Goal: Information Seeking & Learning: Learn about a topic

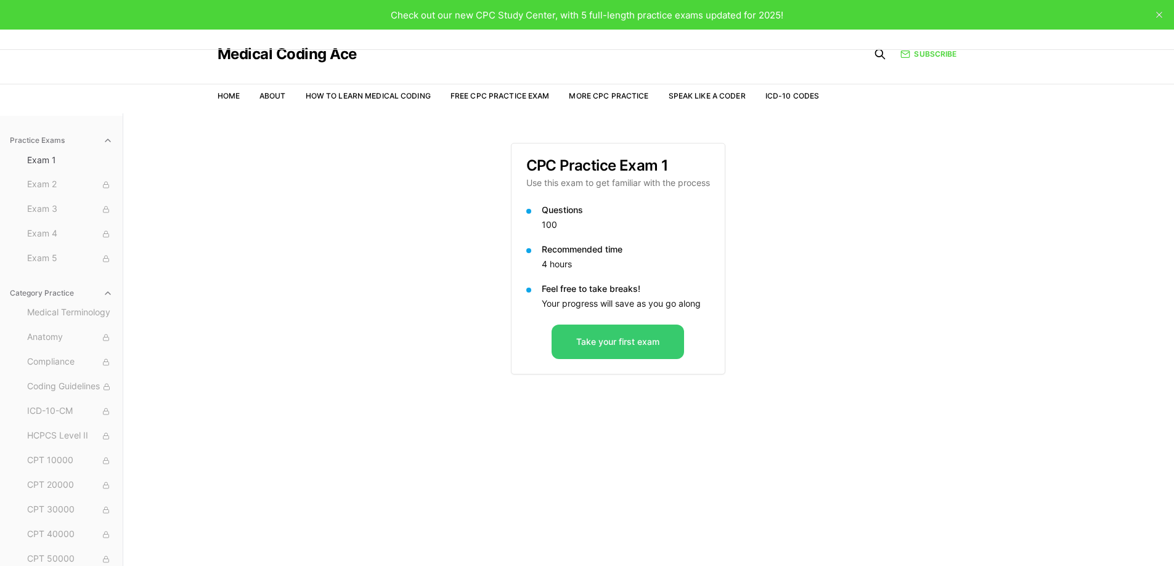
click at [593, 353] on button "Take your first exam" at bounding box center [617, 342] width 132 height 35
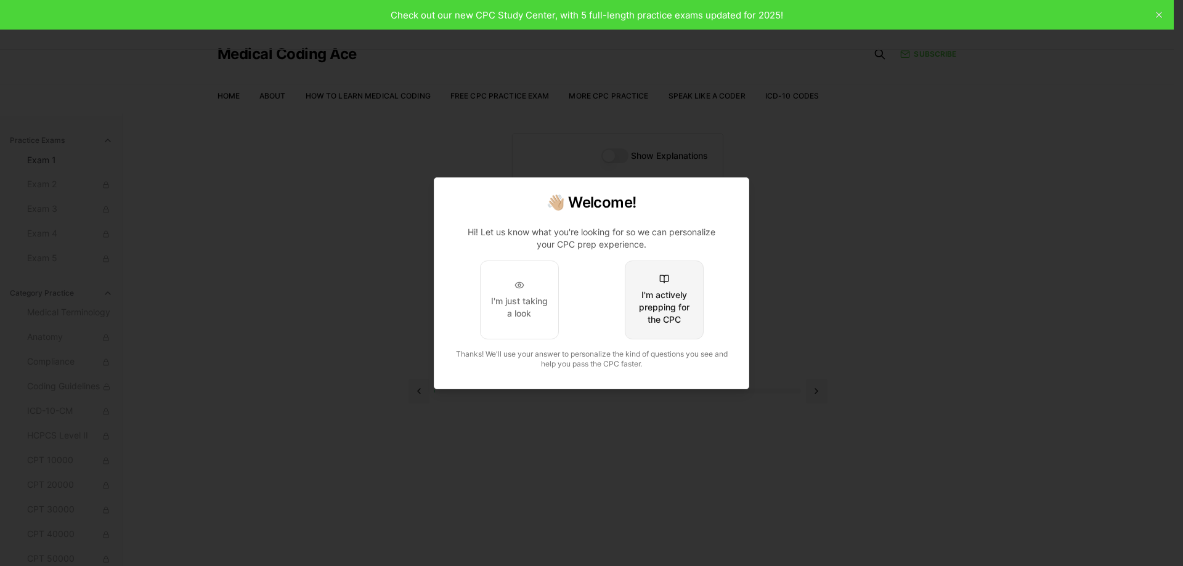
click at [654, 309] on div "I'm actively prepping for the CPC" at bounding box center [664, 307] width 58 height 37
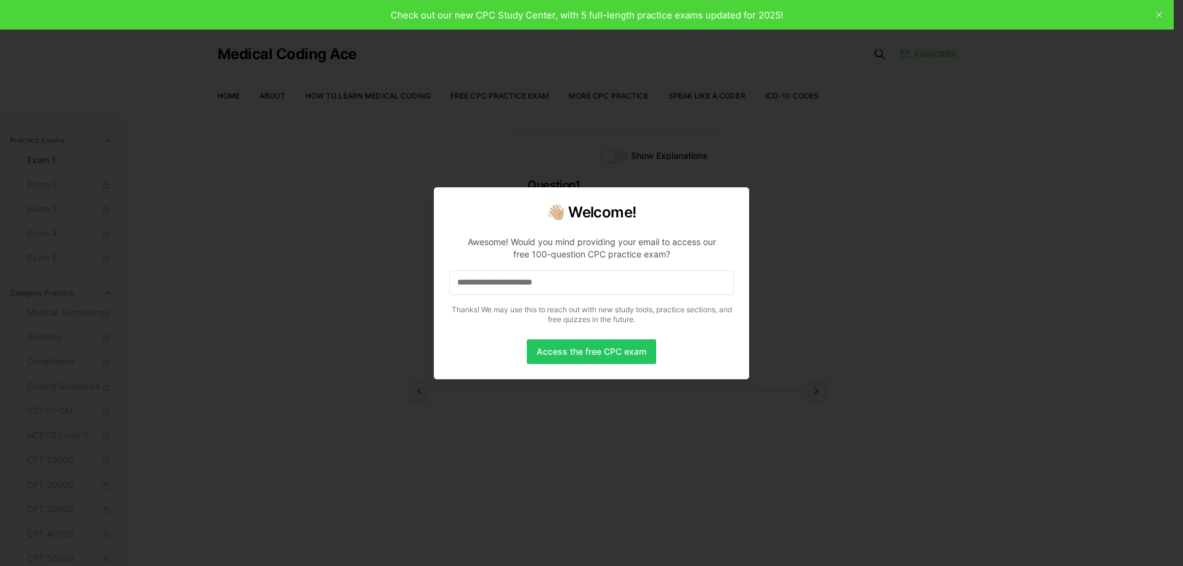
click at [586, 279] on input at bounding box center [591, 282] width 285 height 25
click at [599, 353] on button "Access the free CPC exam" at bounding box center [591, 351] width 129 height 25
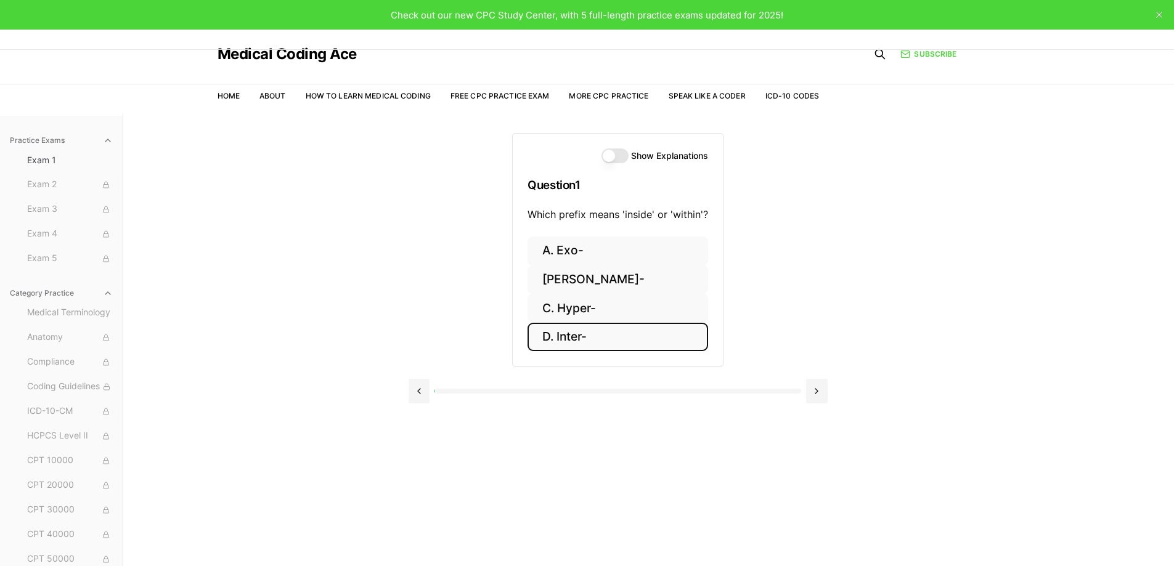
click at [596, 334] on button "D. Inter-" at bounding box center [617, 337] width 181 height 29
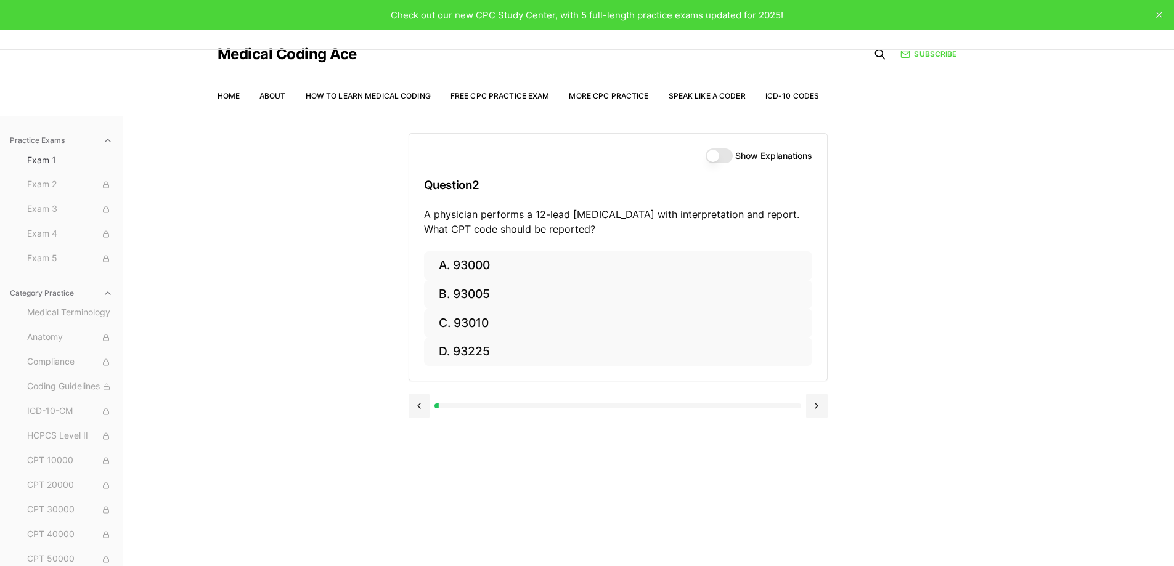
click at [715, 158] on button "Show Explanations" at bounding box center [718, 155] width 27 height 15
click at [421, 406] on button at bounding box center [420, 406] width 22 height 25
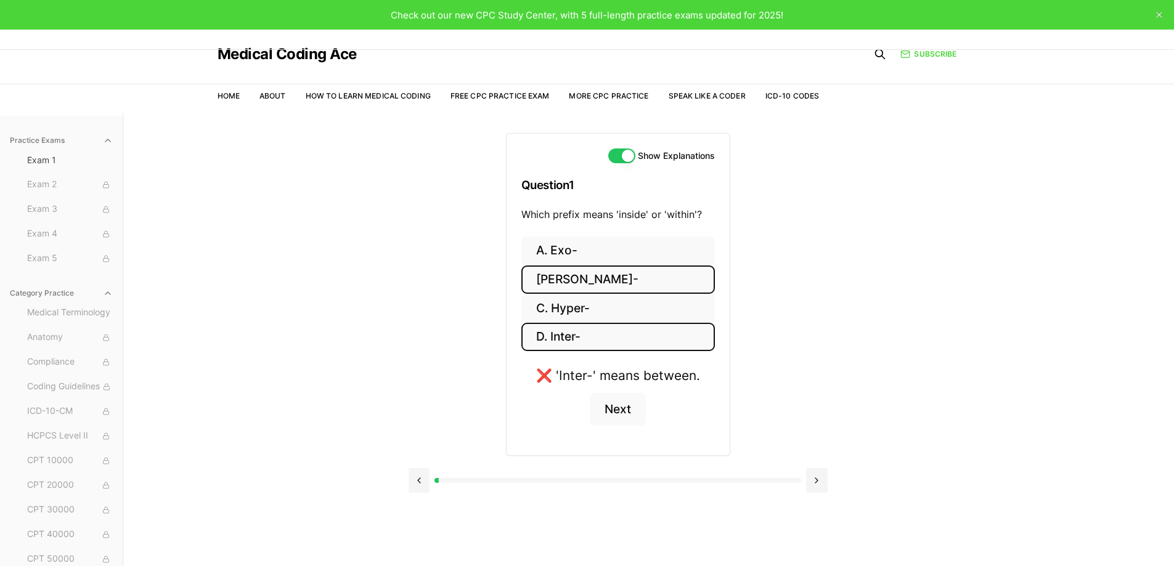
click at [654, 274] on button "[PERSON_NAME]-" at bounding box center [617, 280] width 193 height 29
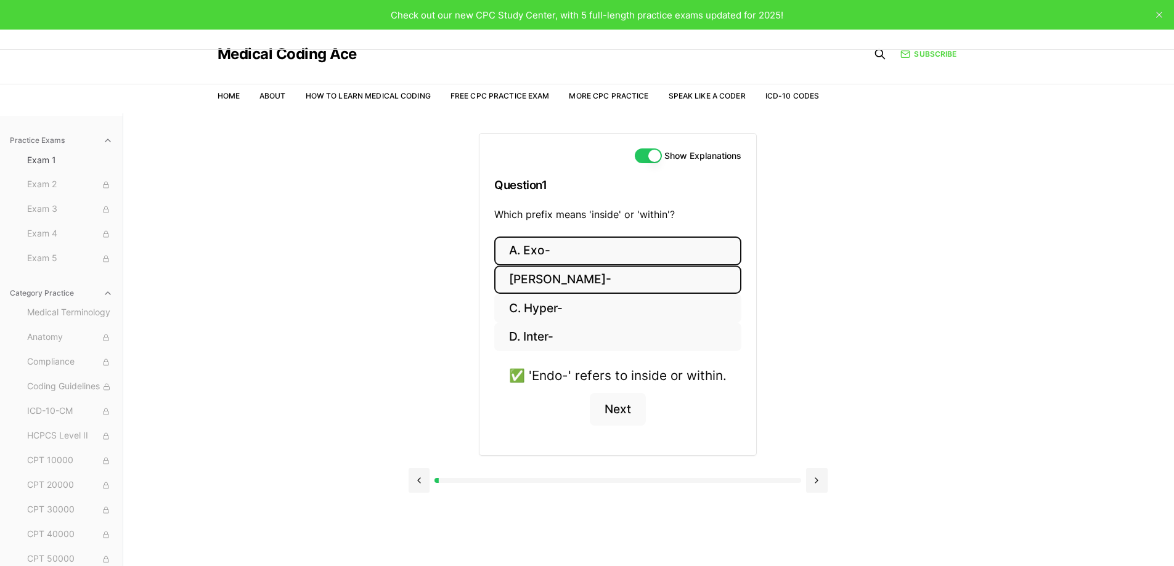
click at [563, 243] on button "A. Exo-" at bounding box center [617, 251] width 247 height 29
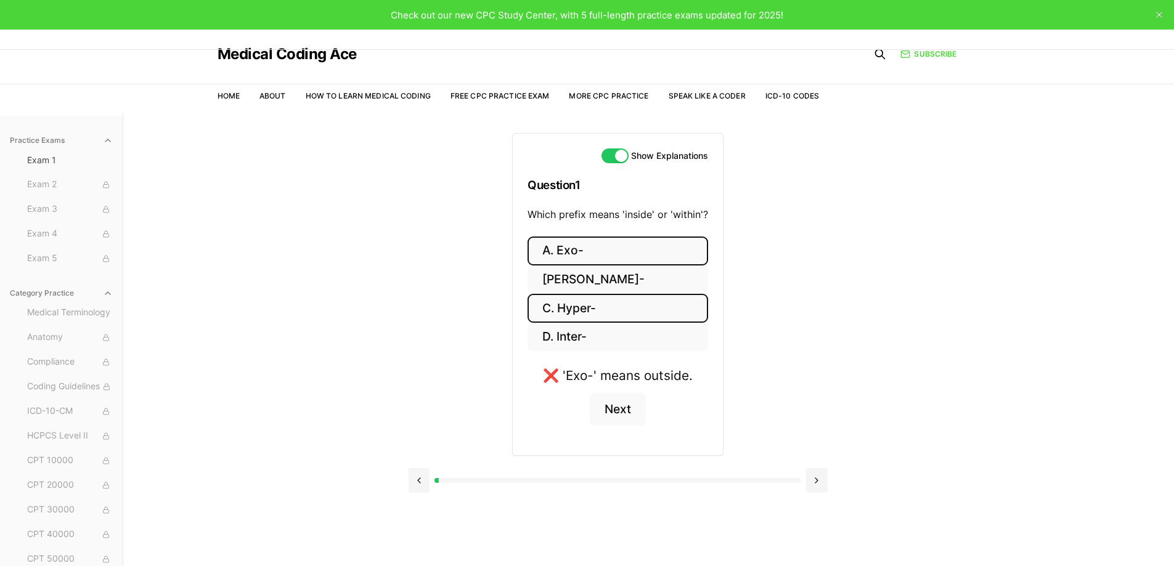
click at [574, 309] on button "C. Hyper-" at bounding box center [617, 308] width 181 height 29
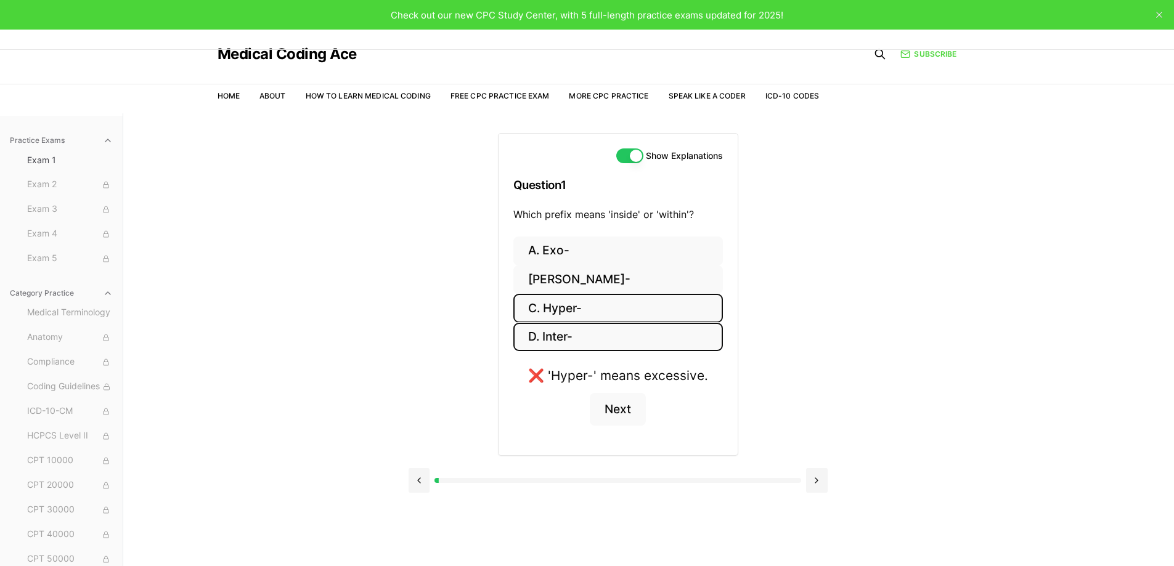
click at [578, 339] on button "D. Inter-" at bounding box center [617, 337] width 209 height 29
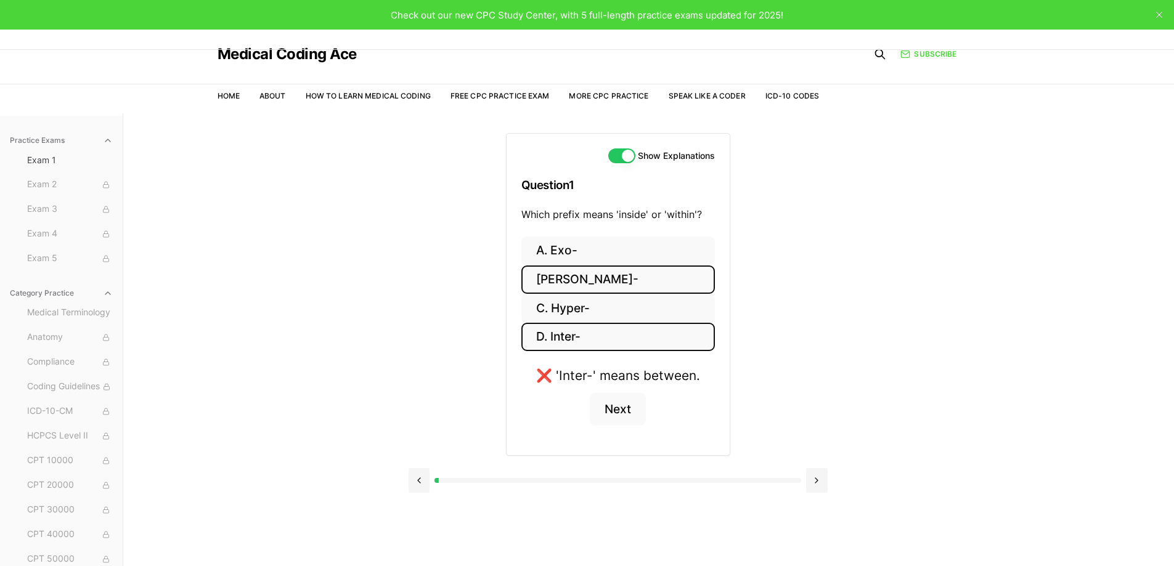
click at [571, 280] on button "[PERSON_NAME]-" at bounding box center [617, 280] width 193 height 29
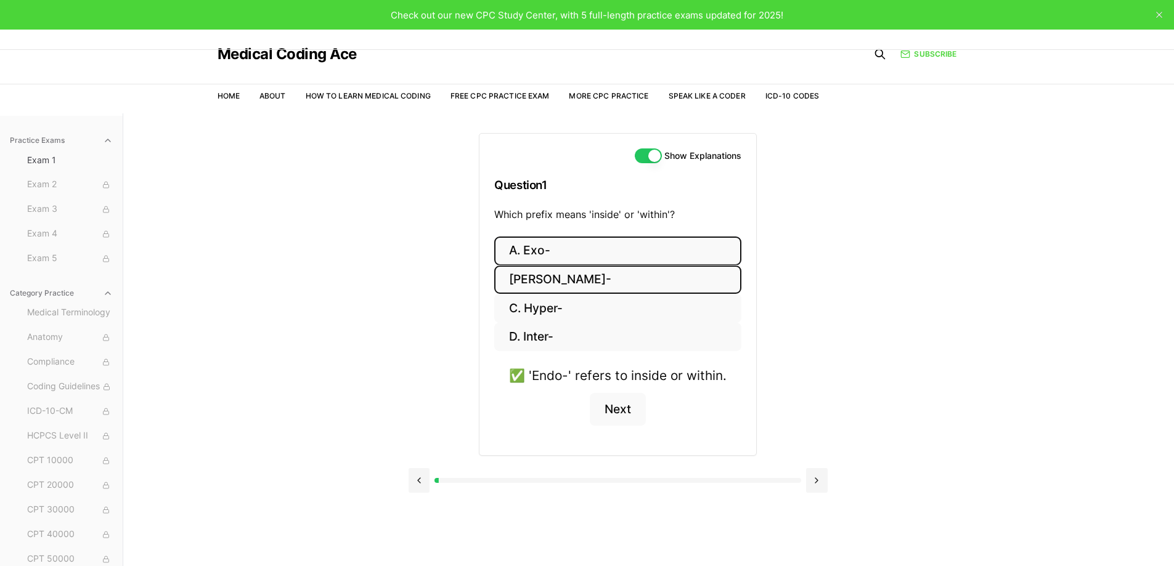
click at [574, 246] on button "A. Exo-" at bounding box center [617, 251] width 247 height 29
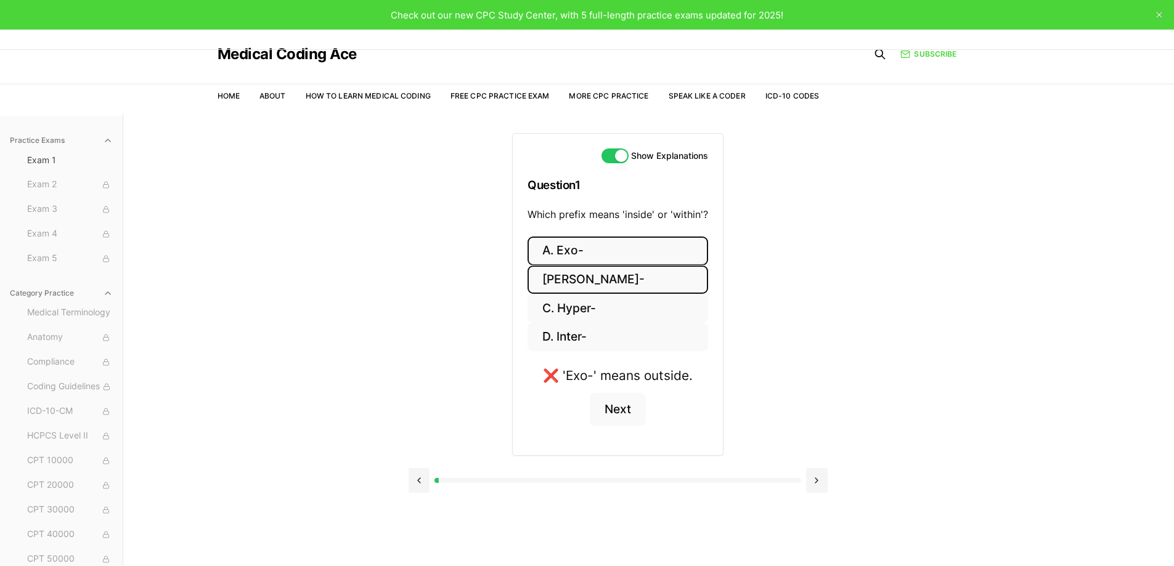
click at [590, 283] on button "[PERSON_NAME]-" at bounding box center [617, 280] width 181 height 29
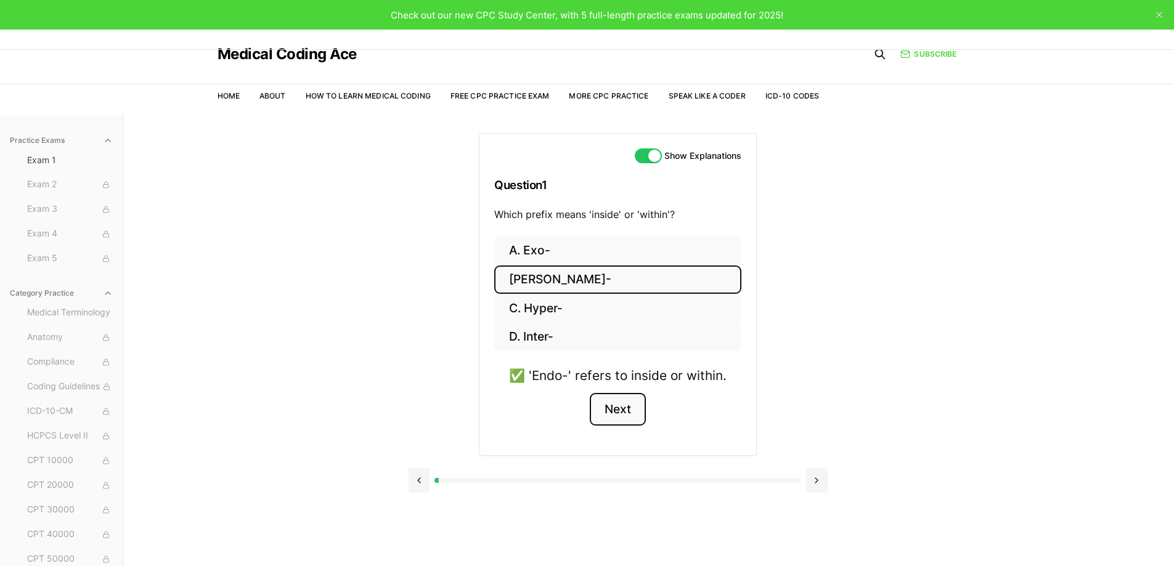
click at [620, 409] on button "Next" at bounding box center [618, 409] width 56 height 33
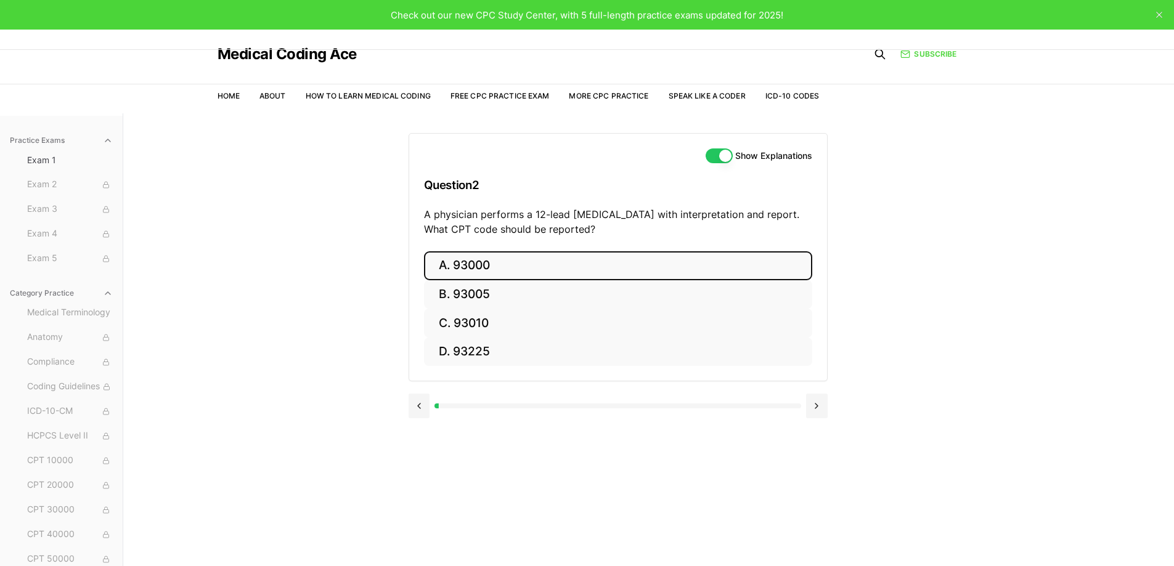
click at [470, 274] on button "A. 93000" at bounding box center [618, 265] width 388 height 29
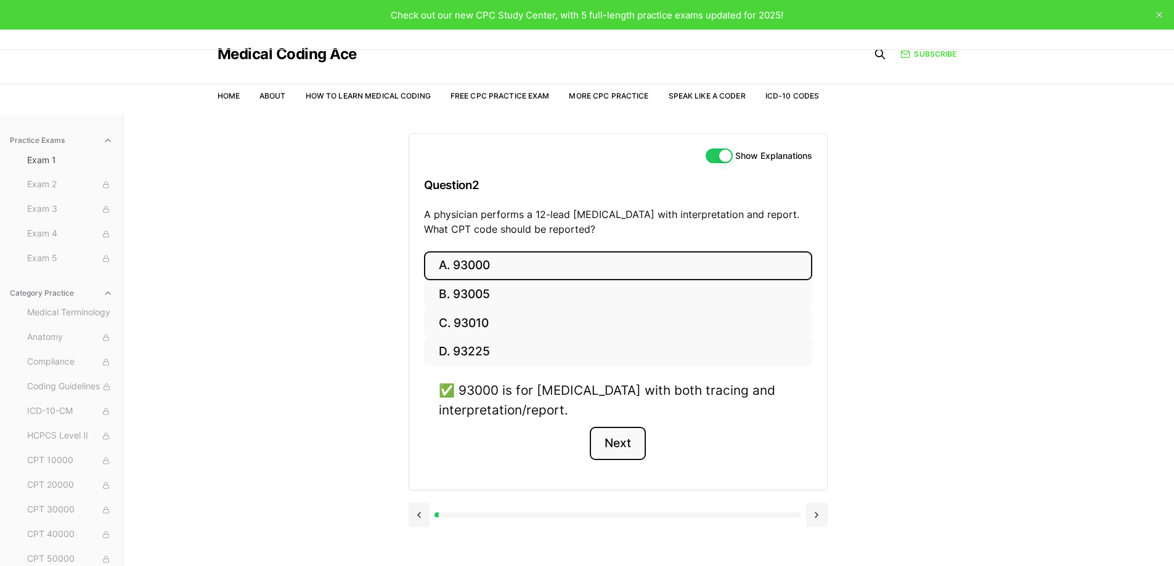
click at [619, 444] on button "Next" at bounding box center [618, 443] width 56 height 33
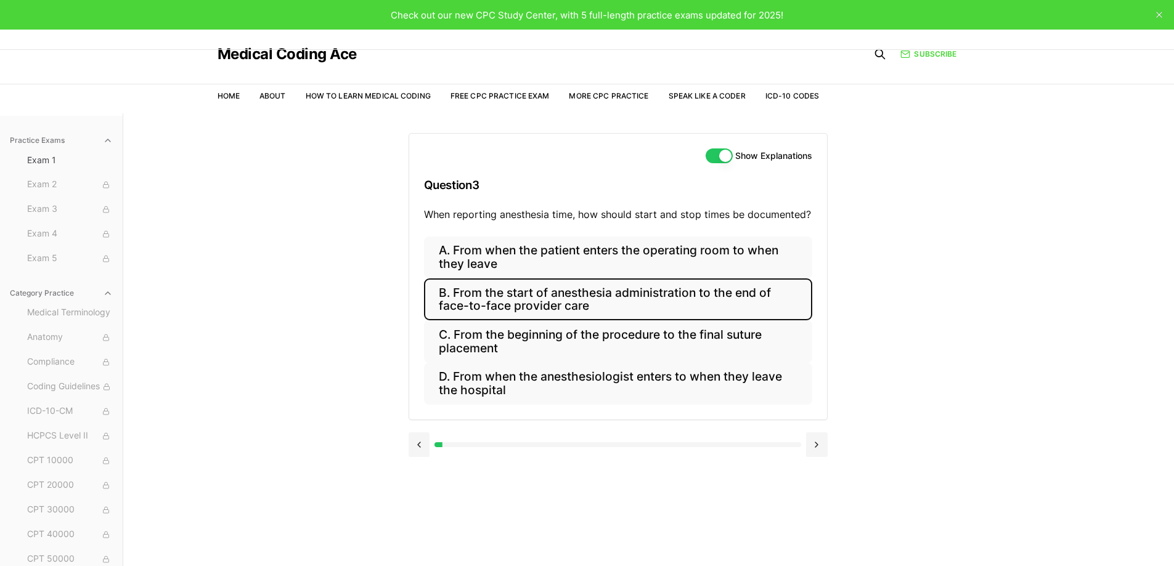
click at [594, 306] on button "B. From the start of anesthesia administration to the end of face-to-face provi…" at bounding box center [618, 300] width 388 height 42
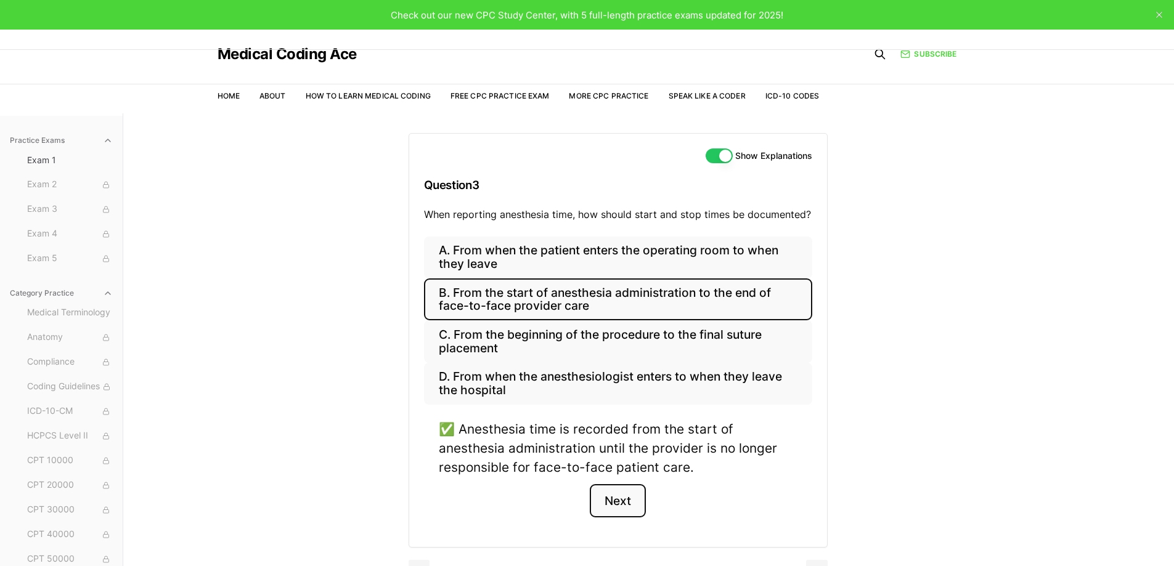
click at [624, 508] on button "Next" at bounding box center [618, 500] width 56 height 33
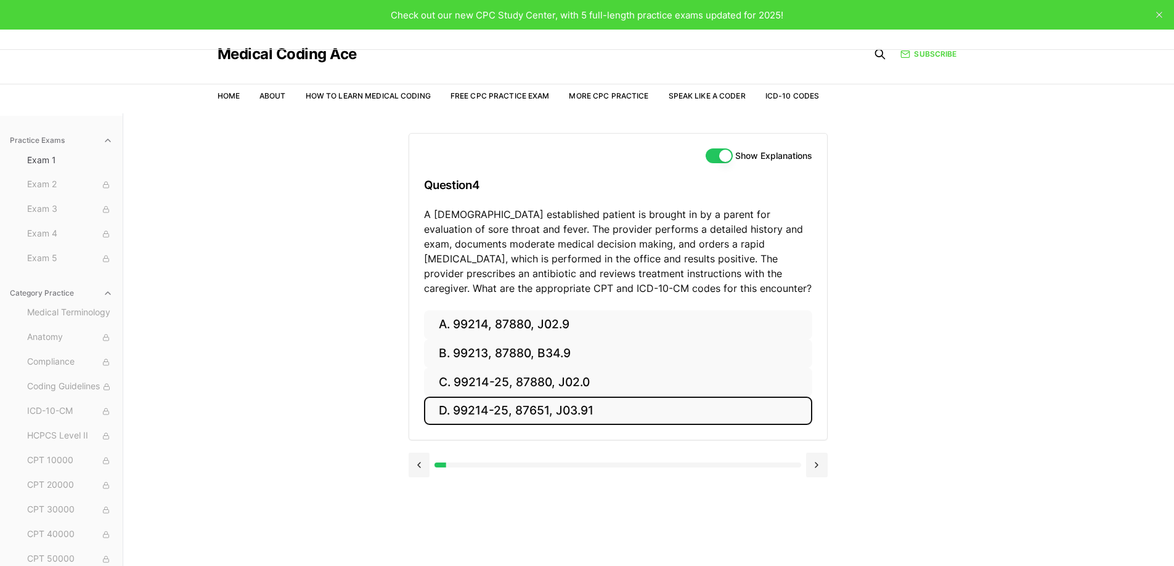
click at [537, 414] on button "D. 99214-25, 87651, J03.91" at bounding box center [618, 411] width 388 height 29
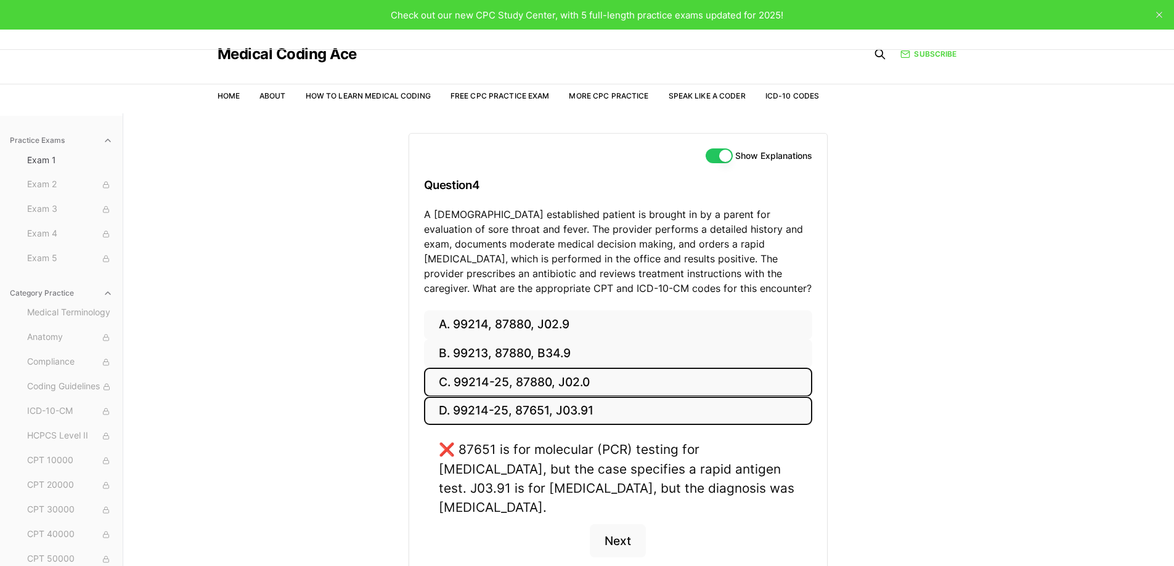
click at [521, 386] on button "C. 99214-25, 87880, J02.0" at bounding box center [618, 382] width 388 height 29
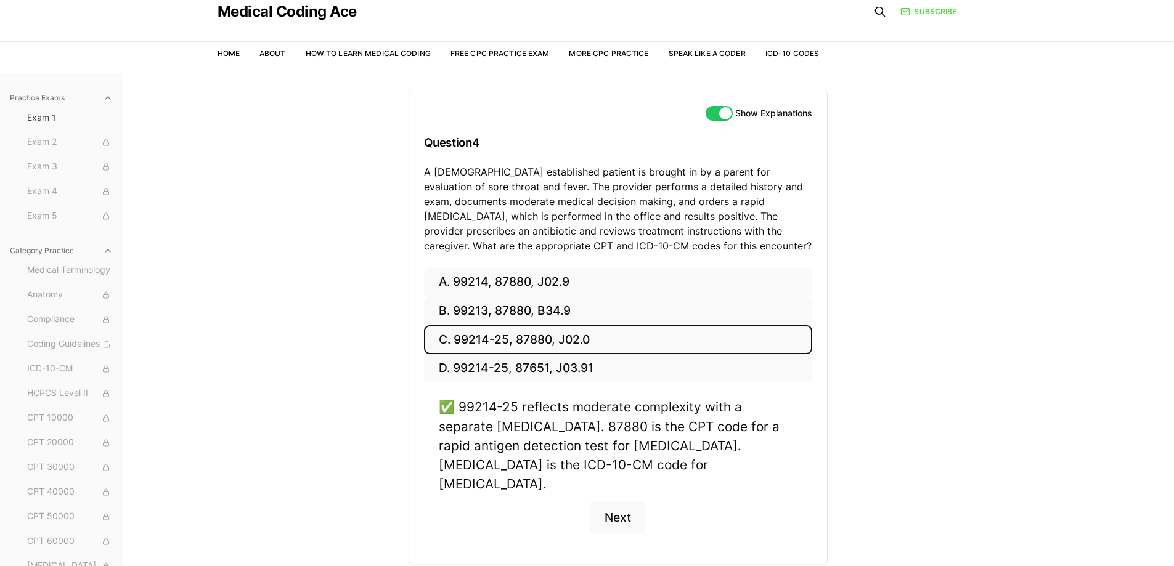
scroll to position [62, 0]
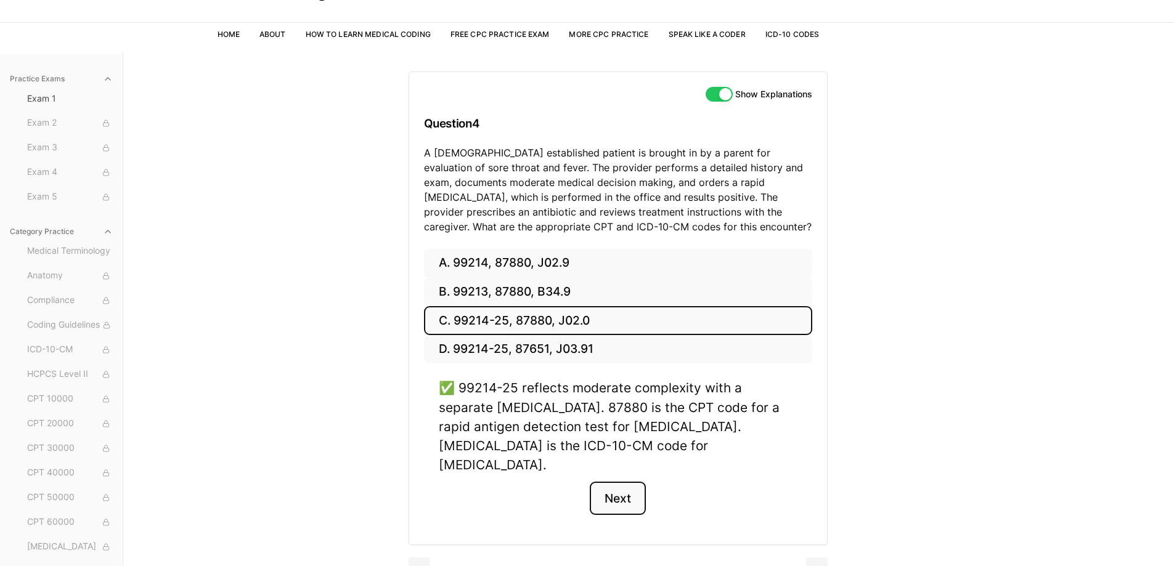
click at [624, 482] on button "Next" at bounding box center [618, 498] width 56 height 33
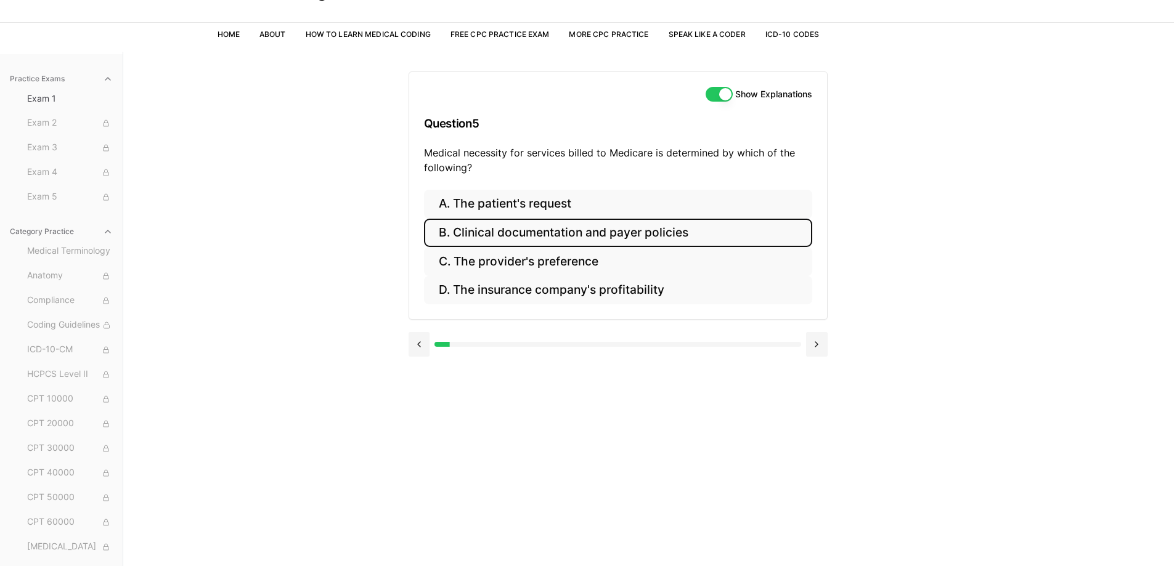
click at [651, 233] on button "B. Clinical documentation and payer policies" at bounding box center [618, 233] width 388 height 29
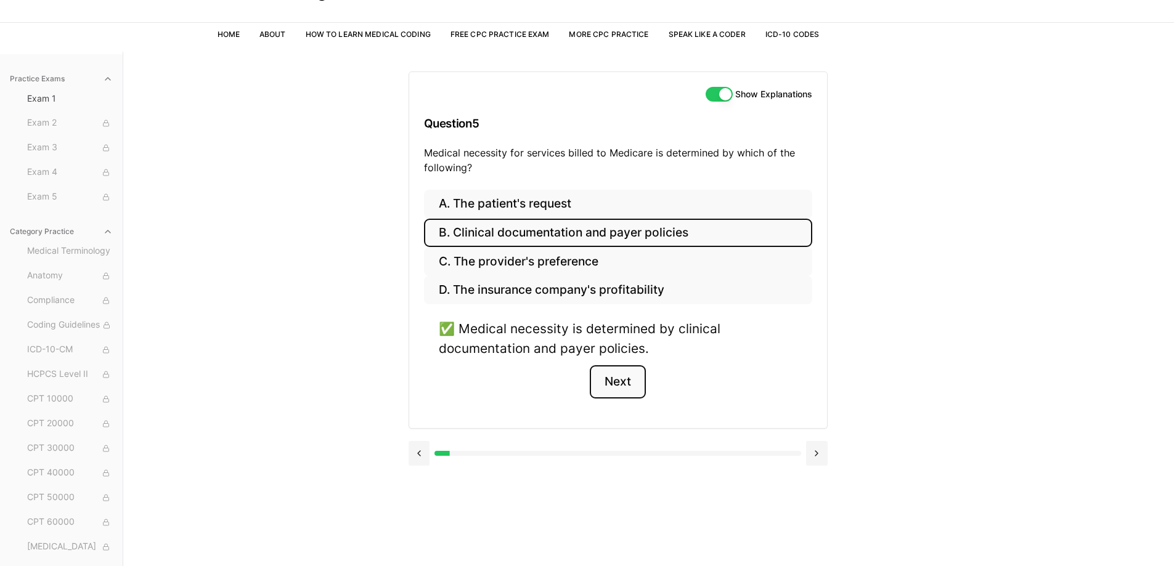
click at [630, 383] on button "Next" at bounding box center [618, 381] width 56 height 33
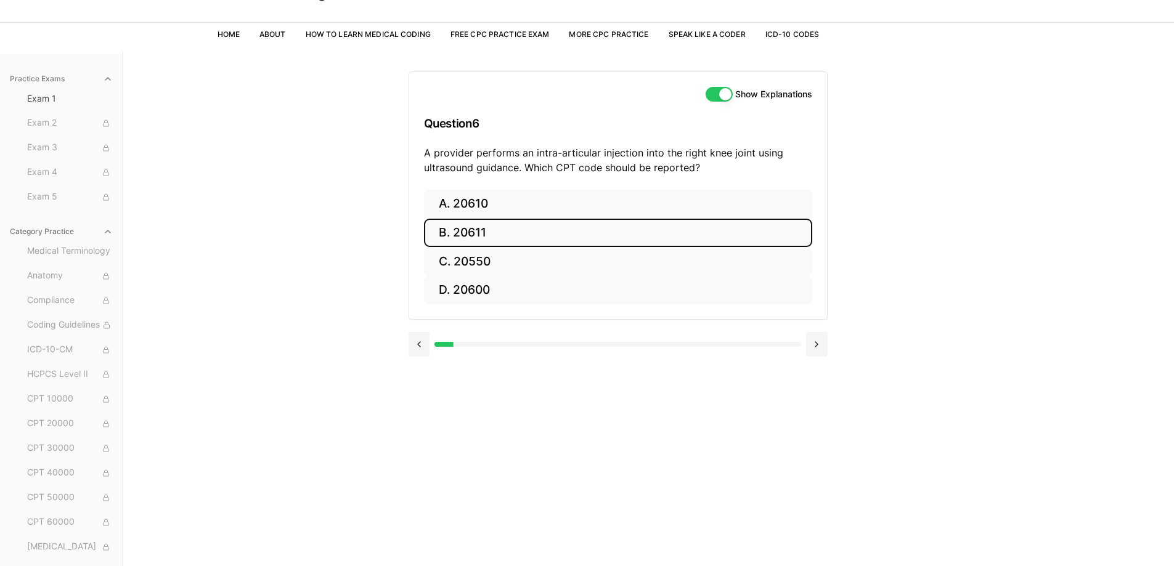
click at [502, 238] on button "B. 20611" at bounding box center [618, 233] width 388 height 29
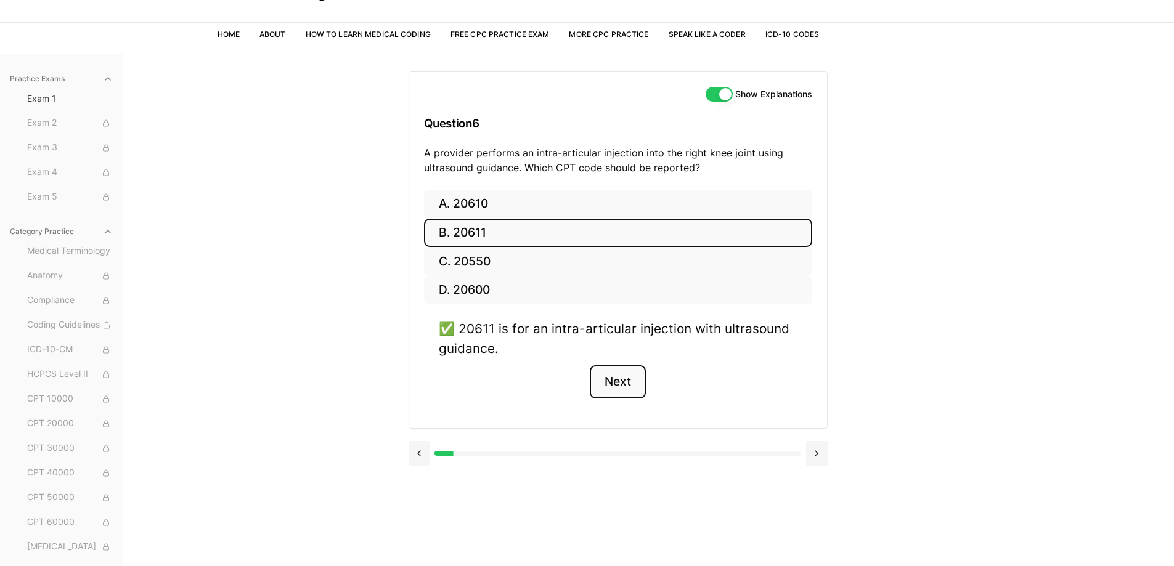
click at [627, 381] on button "Next" at bounding box center [618, 381] width 56 height 33
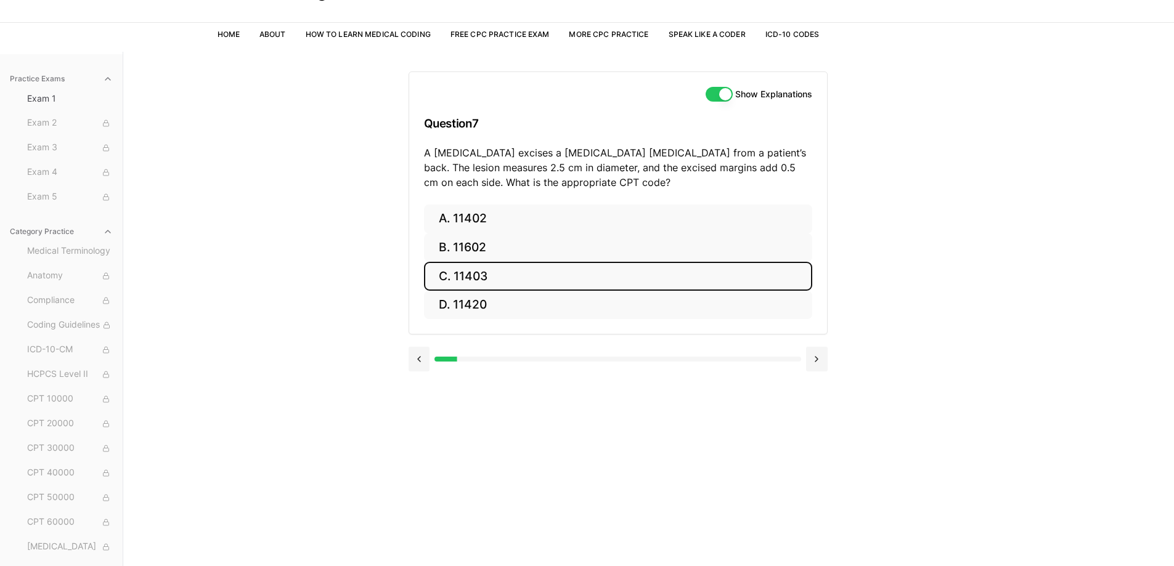
click at [547, 273] on button "C. 11403" at bounding box center [618, 276] width 388 height 29
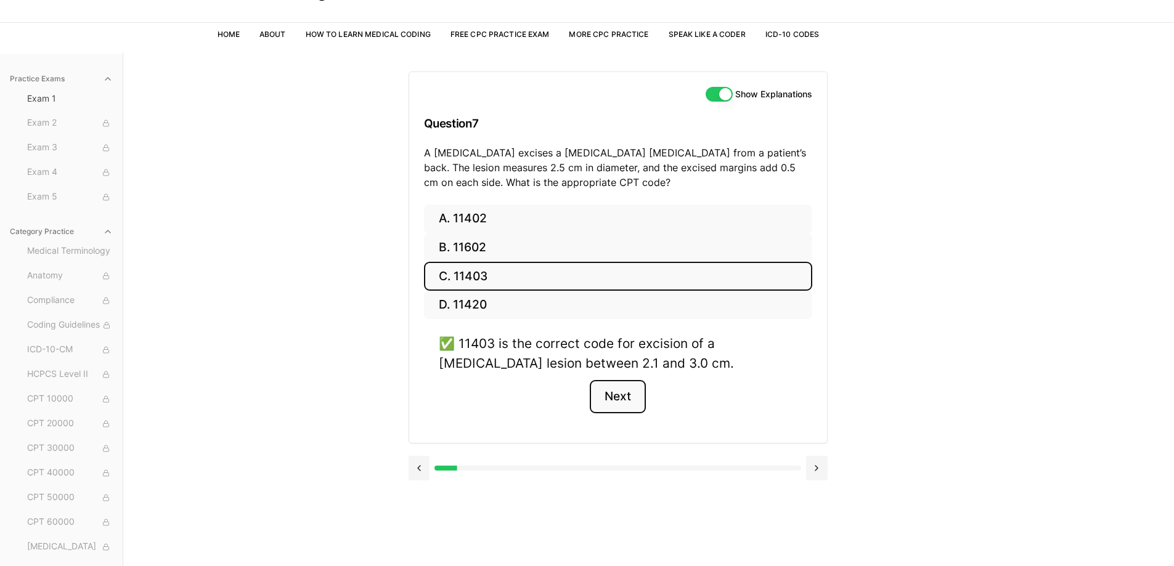
click at [636, 411] on button "Next" at bounding box center [618, 396] width 56 height 33
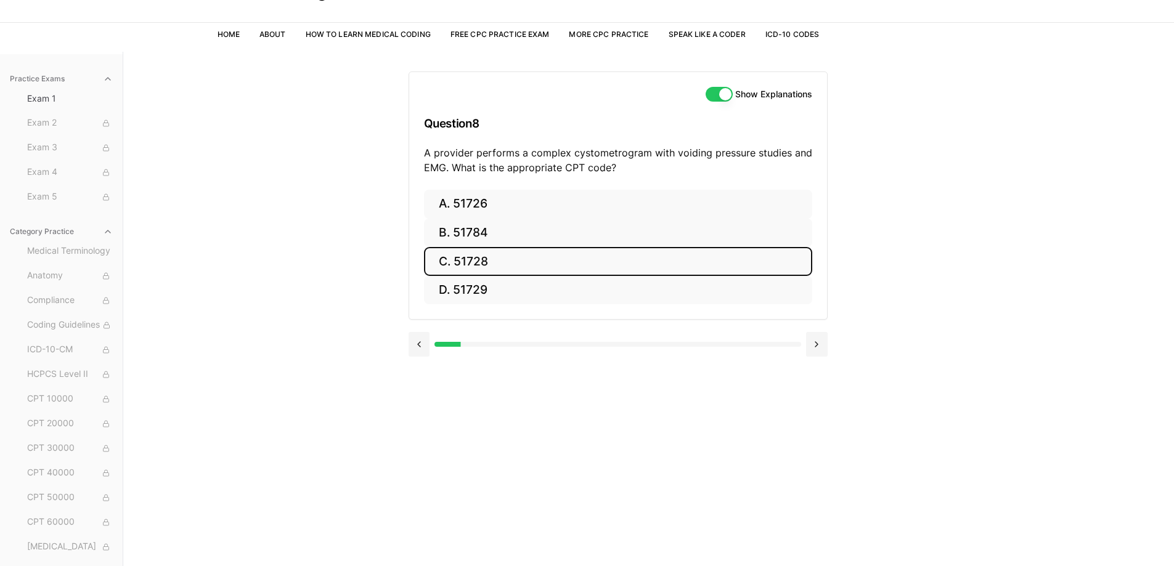
click at [575, 252] on button "C. 51728" at bounding box center [618, 261] width 388 height 29
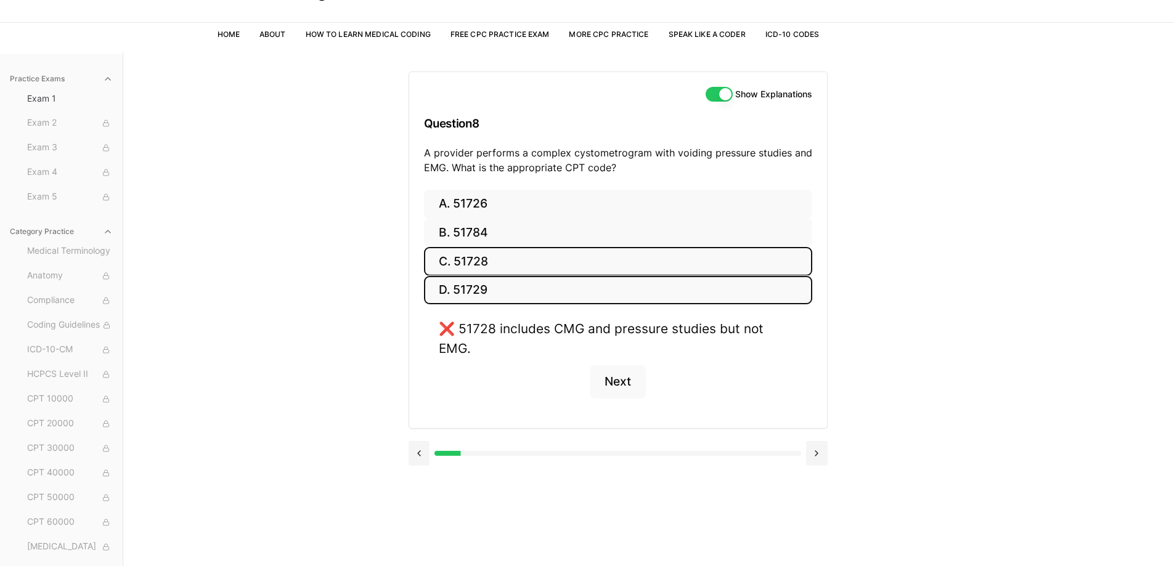
click at [539, 293] on button "D. 51729" at bounding box center [618, 290] width 388 height 29
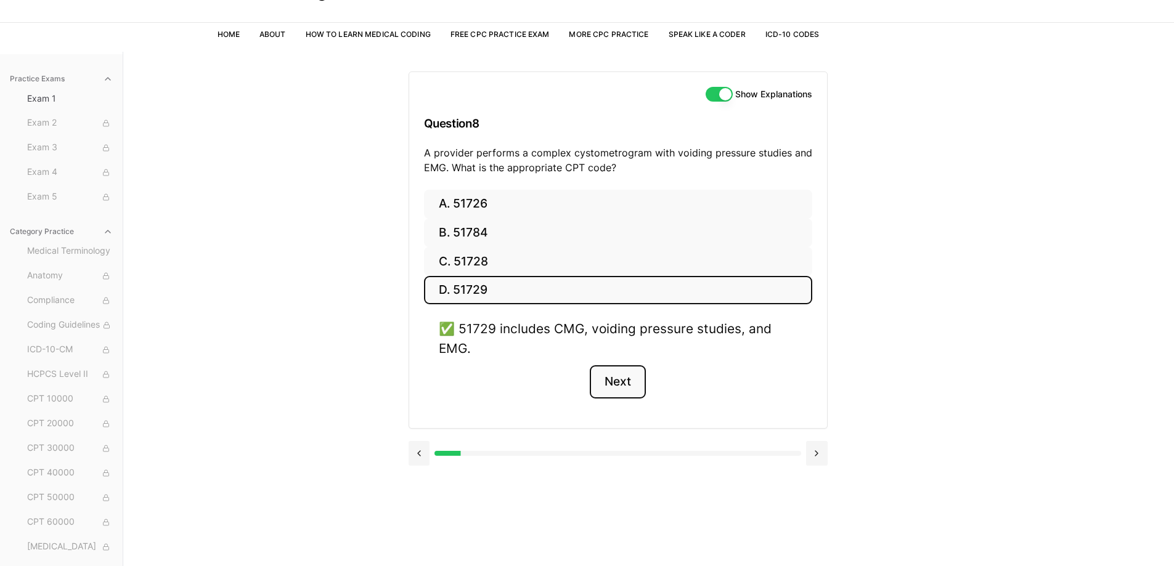
click at [619, 383] on button "Next" at bounding box center [618, 381] width 56 height 33
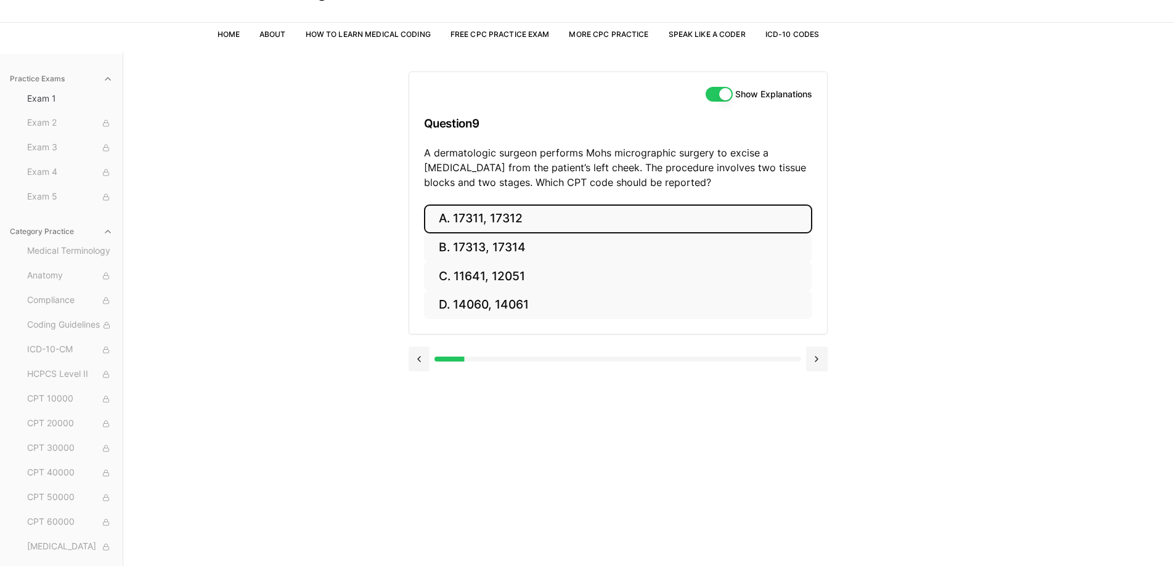
click at [502, 222] on button "A. 17311, 17312" at bounding box center [618, 219] width 388 height 29
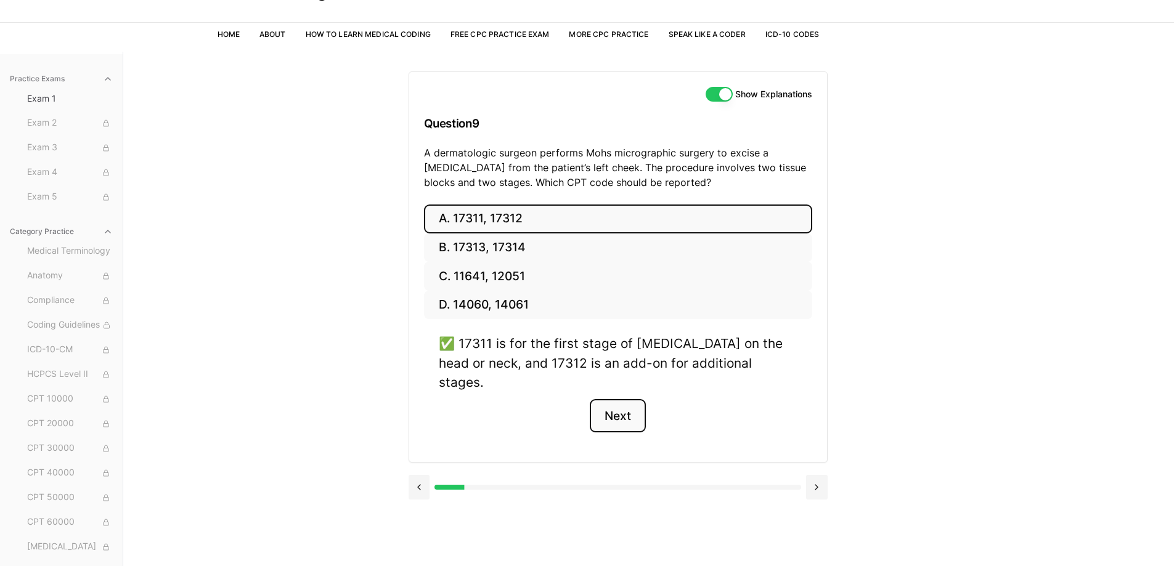
click at [632, 405] on button "Next" at bounding box center [618, 415] width 56 height 33
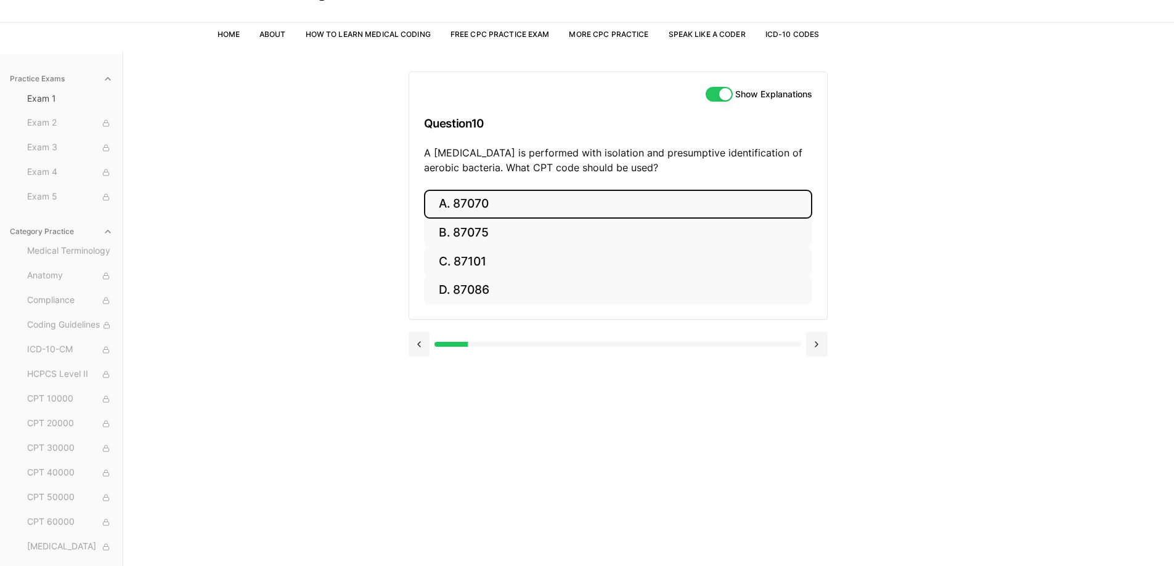
click at [505, 211] on button "A. 87070" at bounding box center [618, 204] width 388 height 29
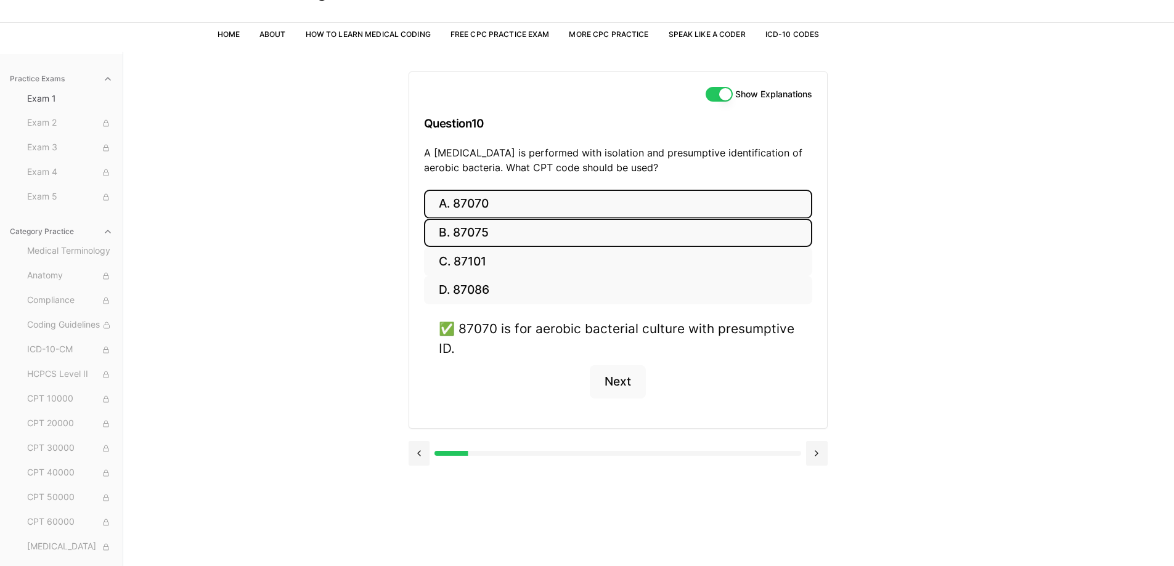
click at [493, 233] on button "B. 87075" at bounding box center [618, 233] width 388 height 29
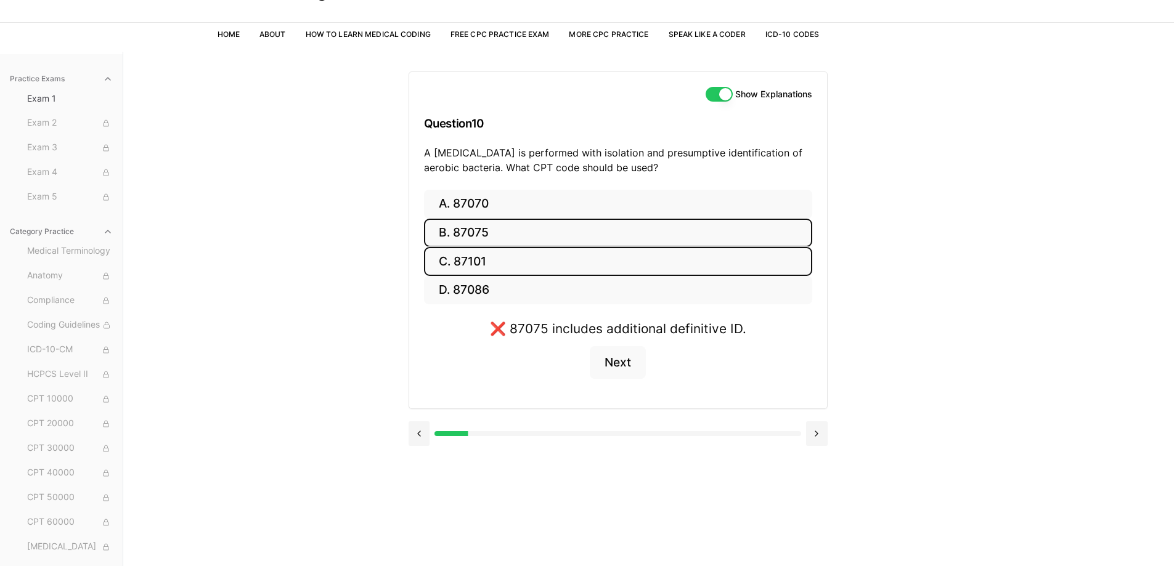
click at [494, 257] on button "C. 87101" at bounding box center [618, 261] width 388 height 29
click at [489, 275] on button "C. 87101" at bounding box center [618, 261] width 388 height 29
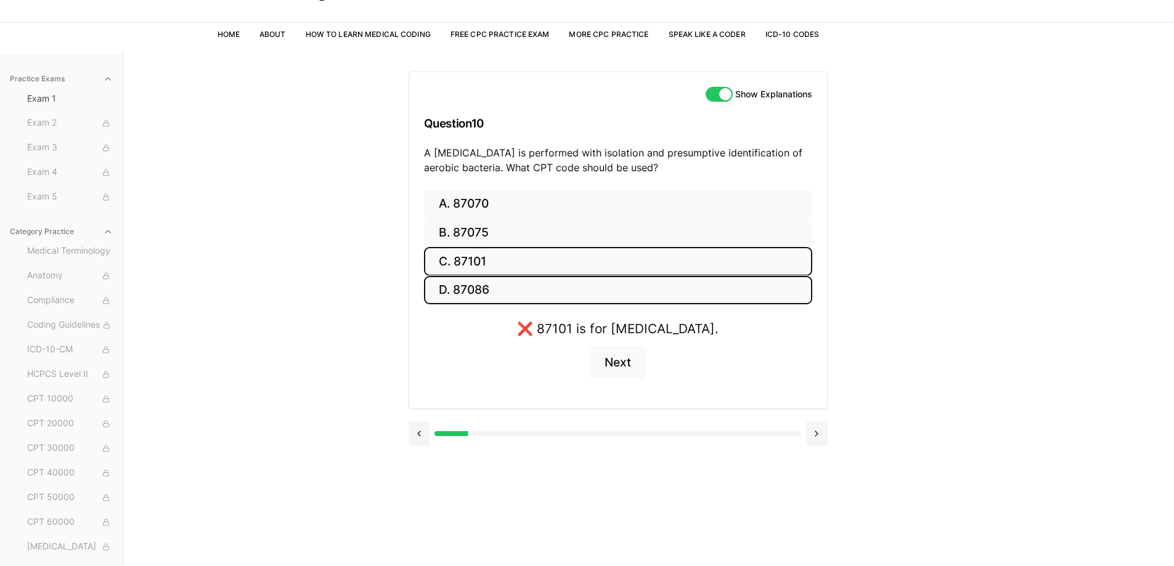
click at [470, 285] on button "D. 87086" at bounding box center [618, 290] width 388 height 29
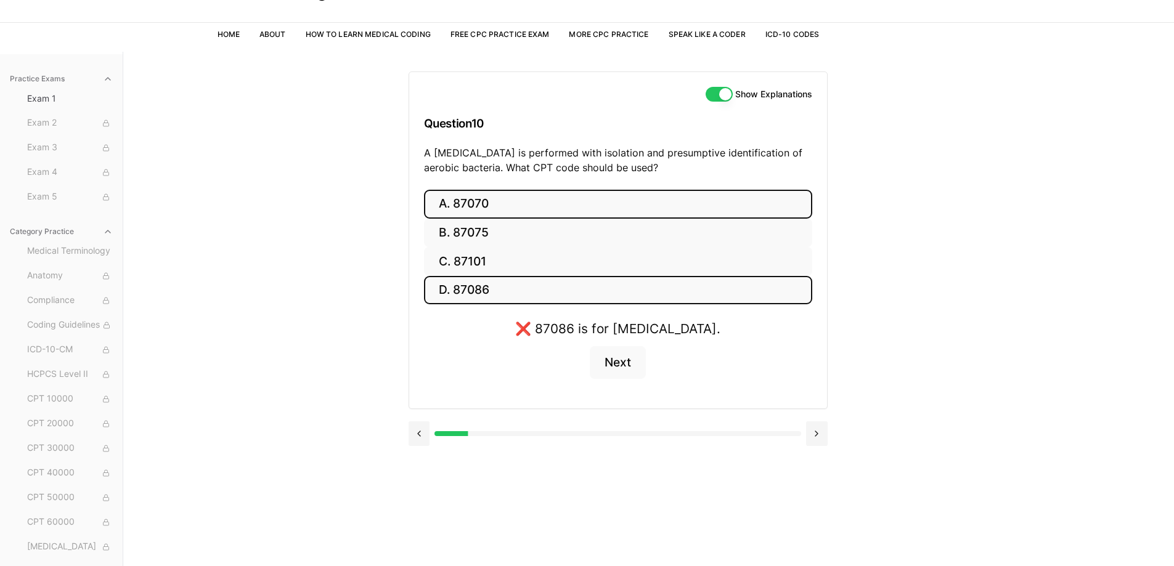
click at [475, 205] on button "A. 87070" at bounding box center [618, 204] width 388 height 29
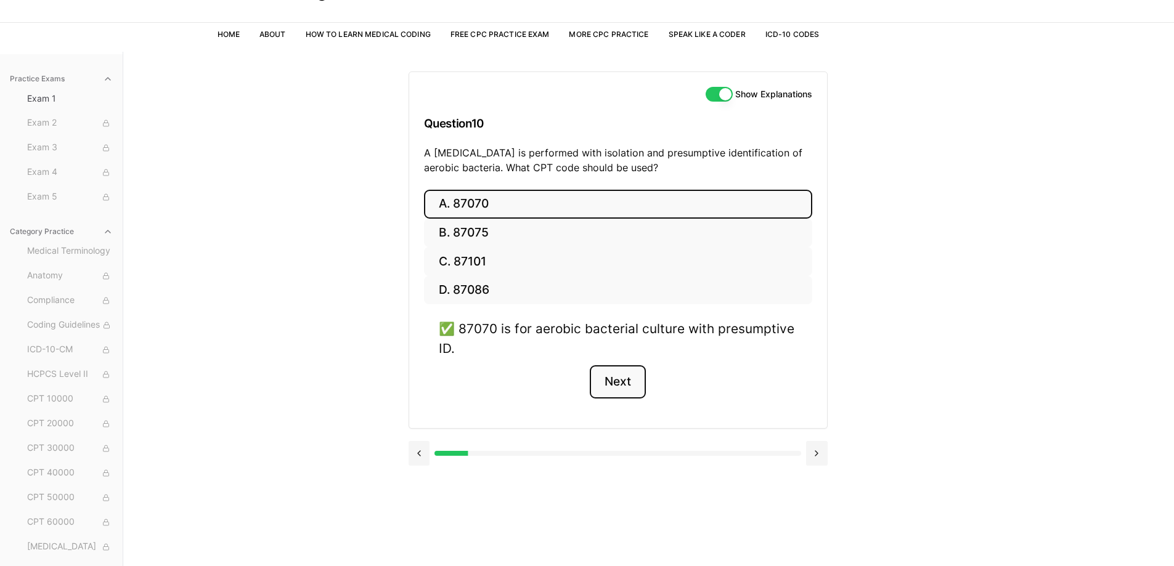
click at [615, 382] on button "Next" at bounding box center [618, 381] width 56 height 33
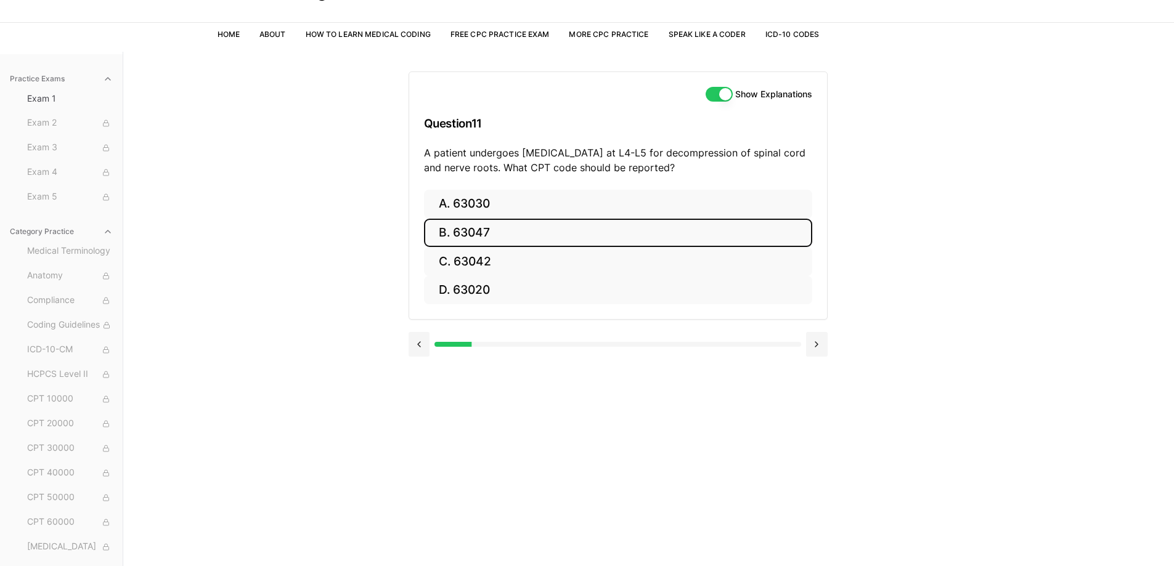
click at [561, 236] on button "B. 63047" at bounding box center [618, 233] width 388 height 29
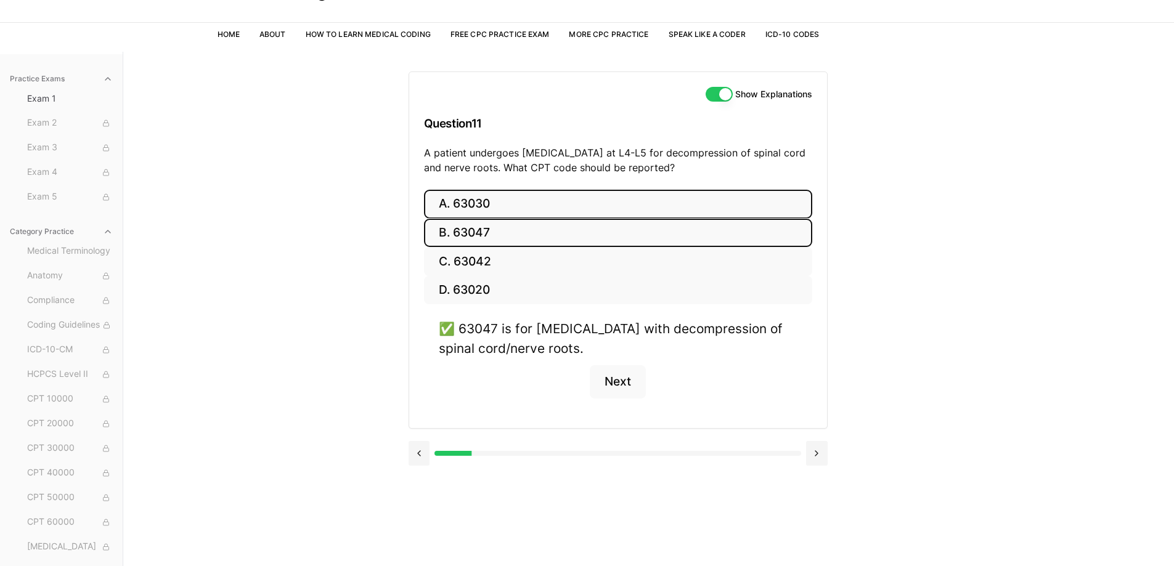
click at [537, 209] on button "A. 63030" at bounding box center [618, 204] width 388 height 29
click at [525, 267] on button "C. 63042" at bounding box center [618, 261] width 388 height 29
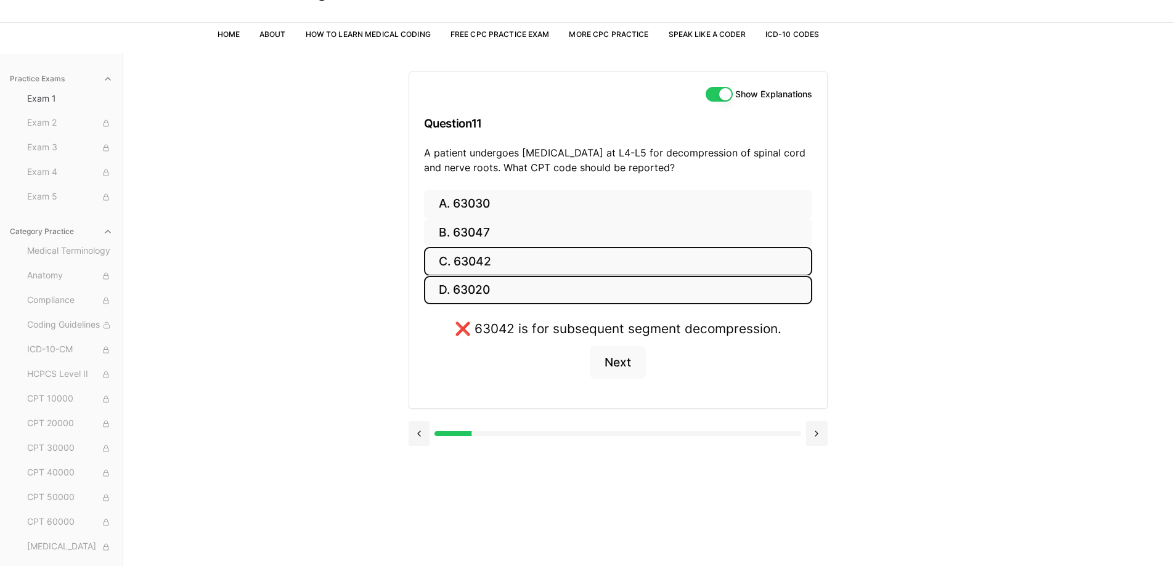
click at [516, 284] on button "D. 63020" at bounding box center [618, 290] width 388 height 29
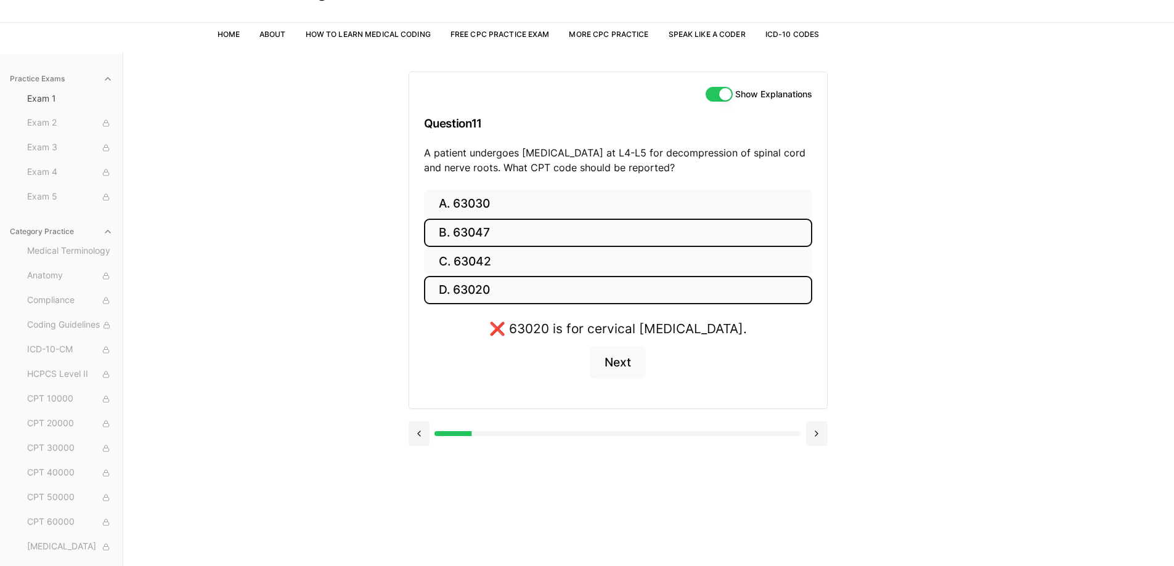
click at [511, 232] on button "B. 63047" at bounding box center [618, 233] width 388 height 29
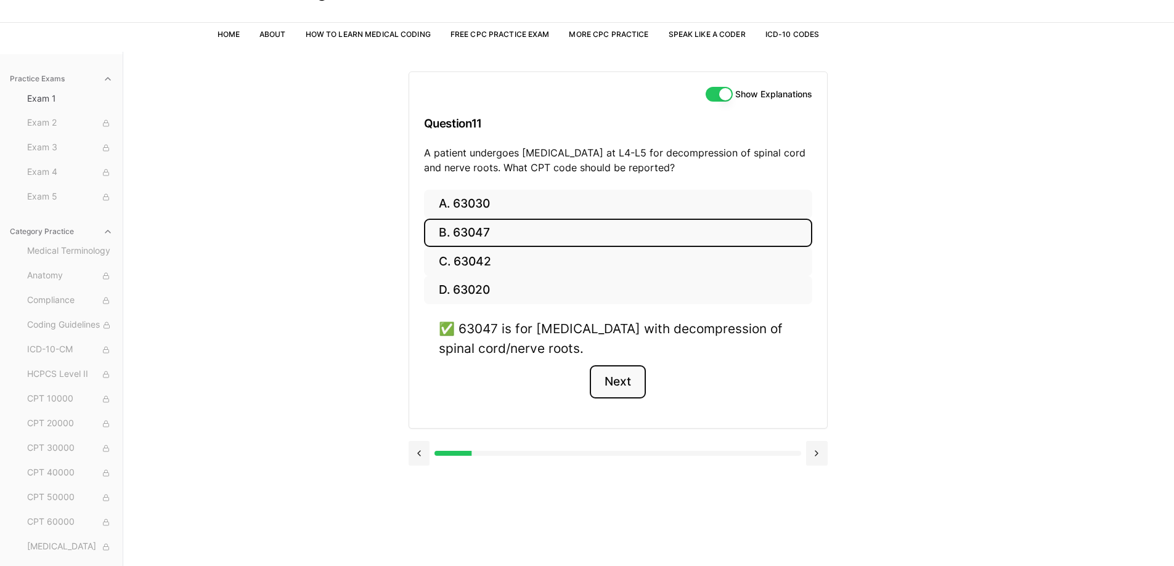
click at [617, 382] on button "Next" at bounding box center [618, 381] width 56 height 33
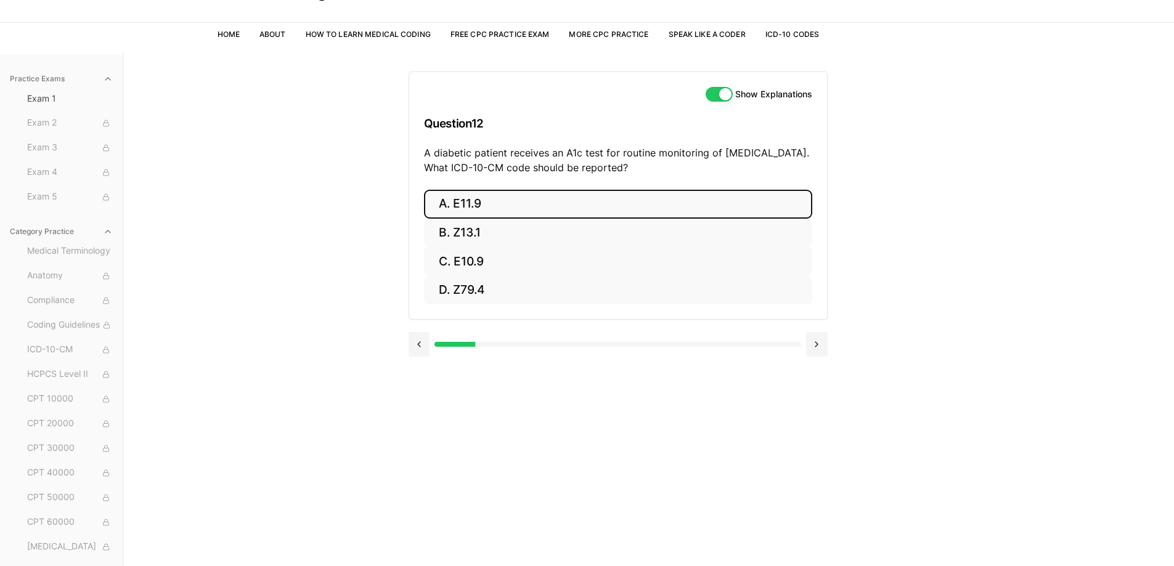
click at [605, 202] on button "A. E11.9" at bounding box center [618, 204] width 388 height 29
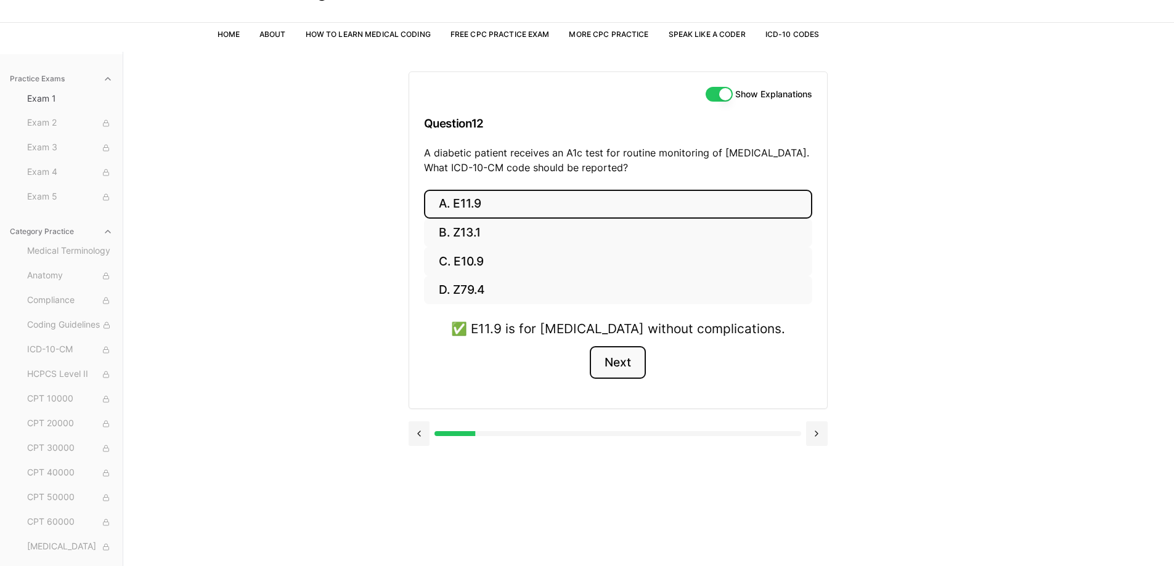
click at [614, 365] on button "Next" at bounding box center [618, 362] width 56 height 33
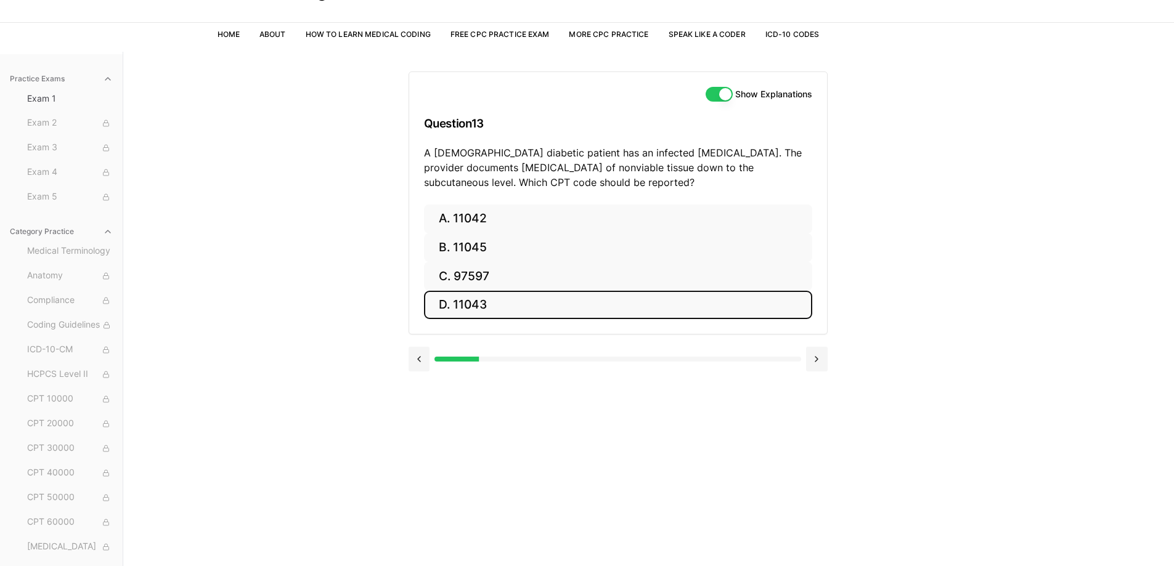
click at [555, 312] on button "D. 11043" at bounding box center [618, 305] width 388 height 29
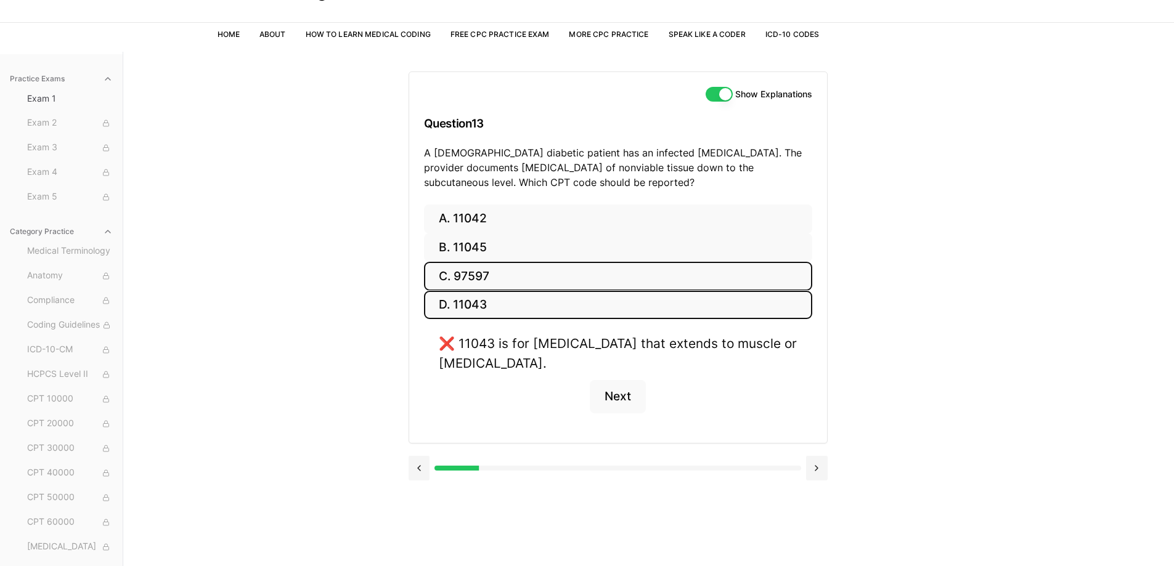
click at [561, 280] on button "C. 97597" at bounding box center [618, 276] width 388 height 29
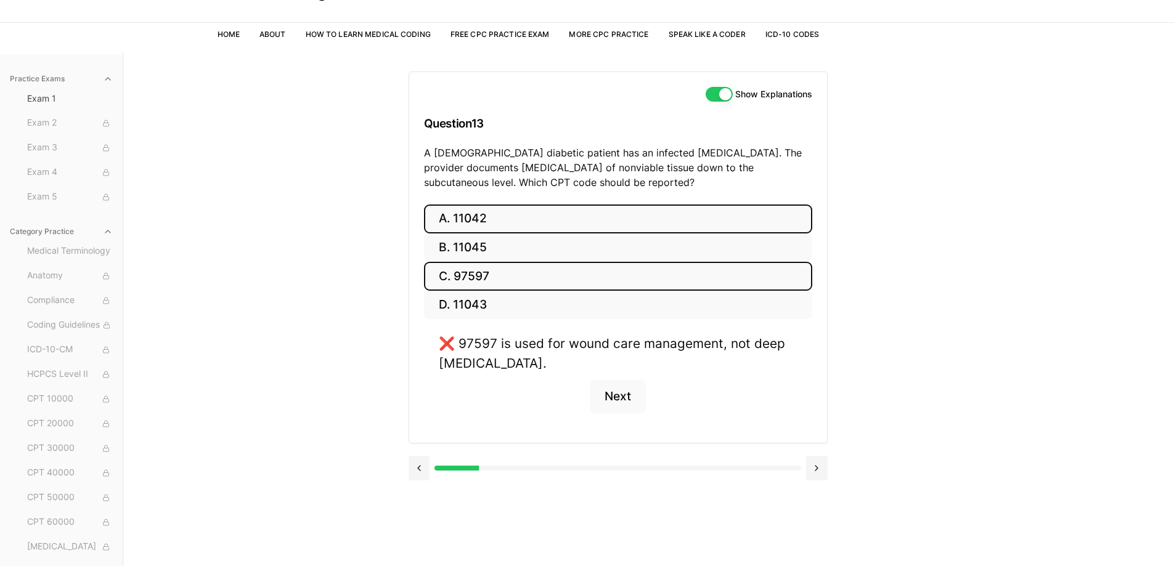
click at [577, 221] on button "A. 11042" at bounding box center [618, 219] width 388 height 29
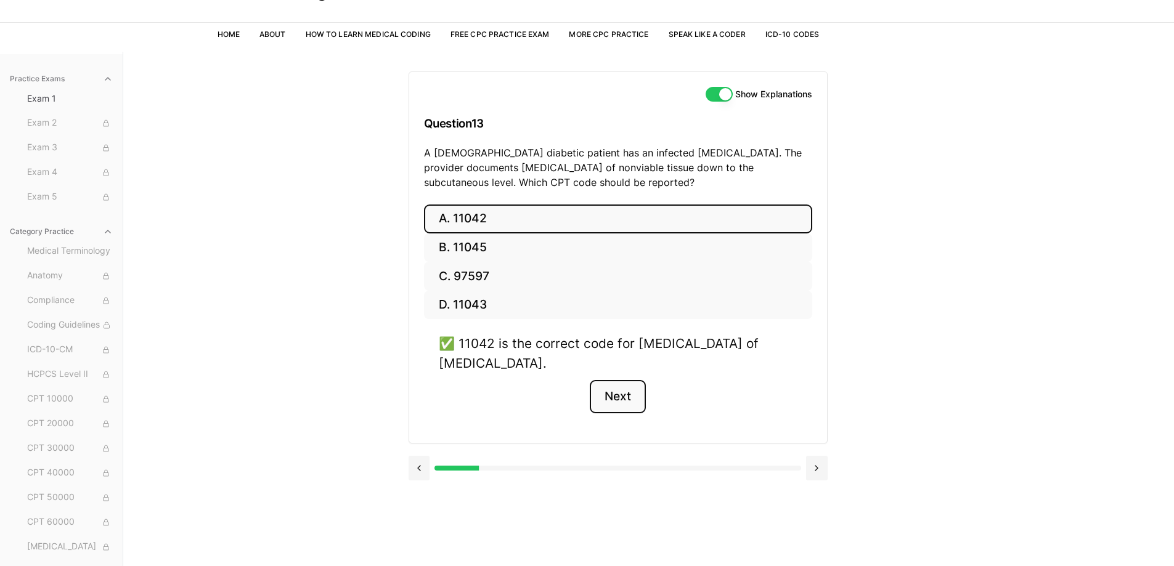
click at [611, 394] on button "Next" at bounding box center [618, 396] width 56 height 33
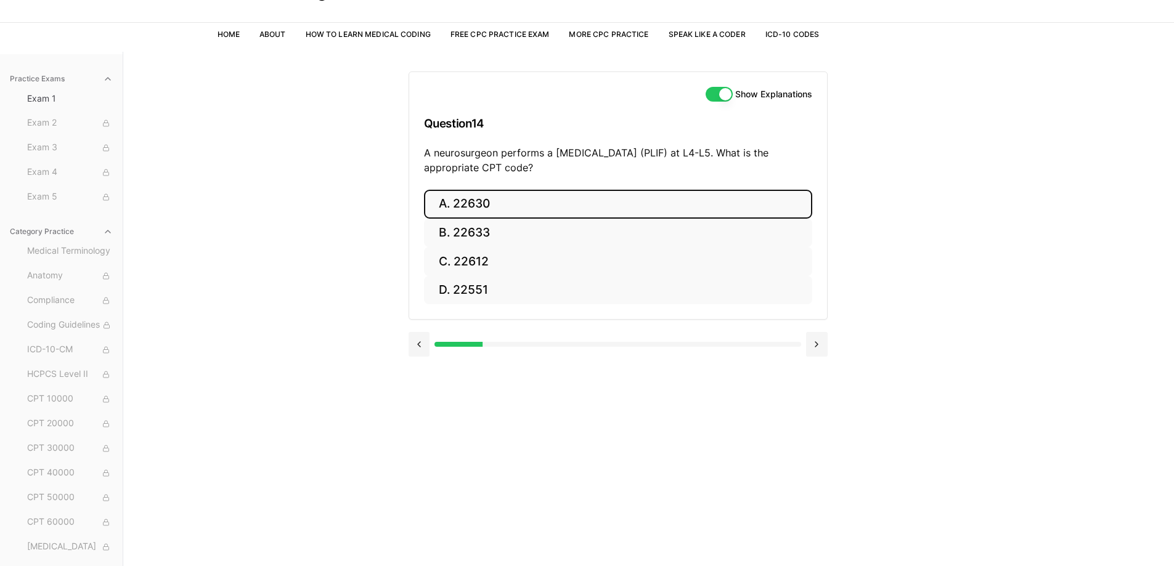
click at [561, 208] on button "A. 22630" at bounding box center [618, 204] width 388 height 29
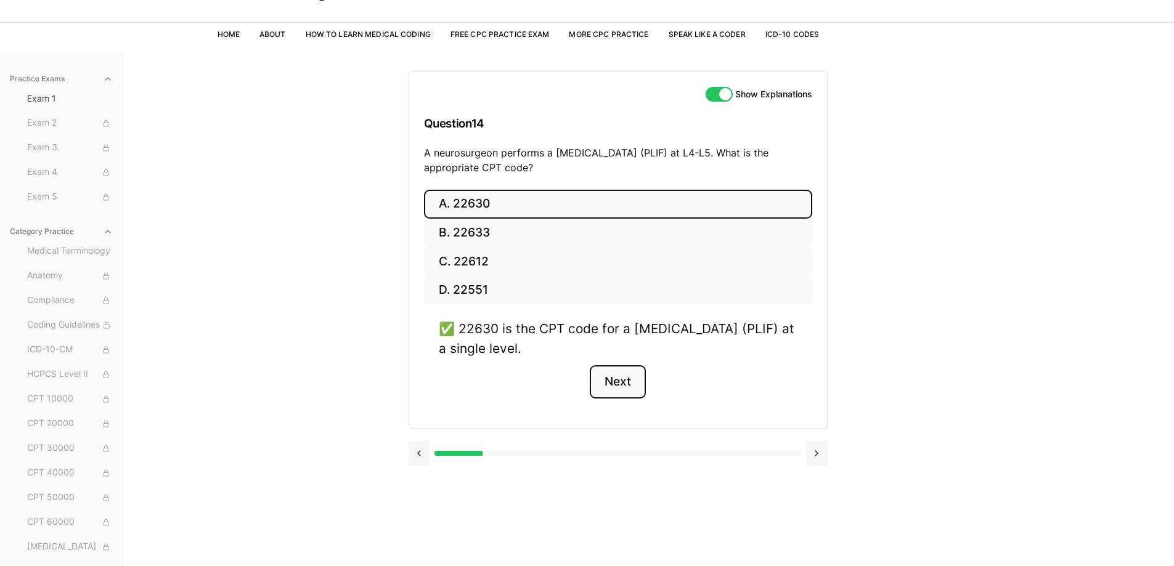
click at [606, 391] on button "Next" at bounding box center [618, 381] width 56 height 33
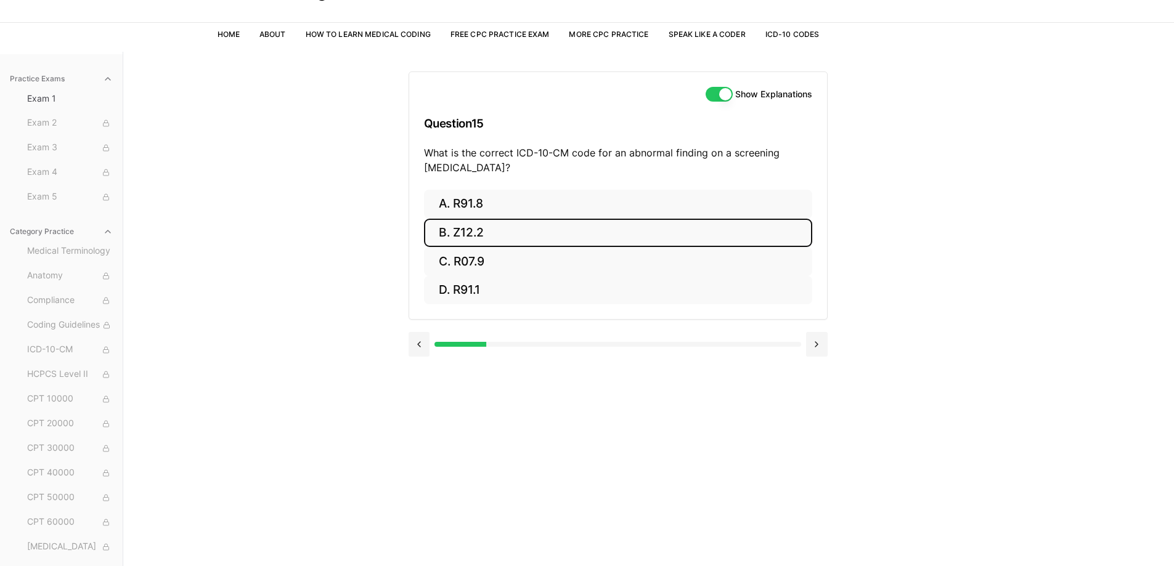
click at [622, 222] on button "B. Z12.2" at bounding box center [618, 233] width 388 height 29
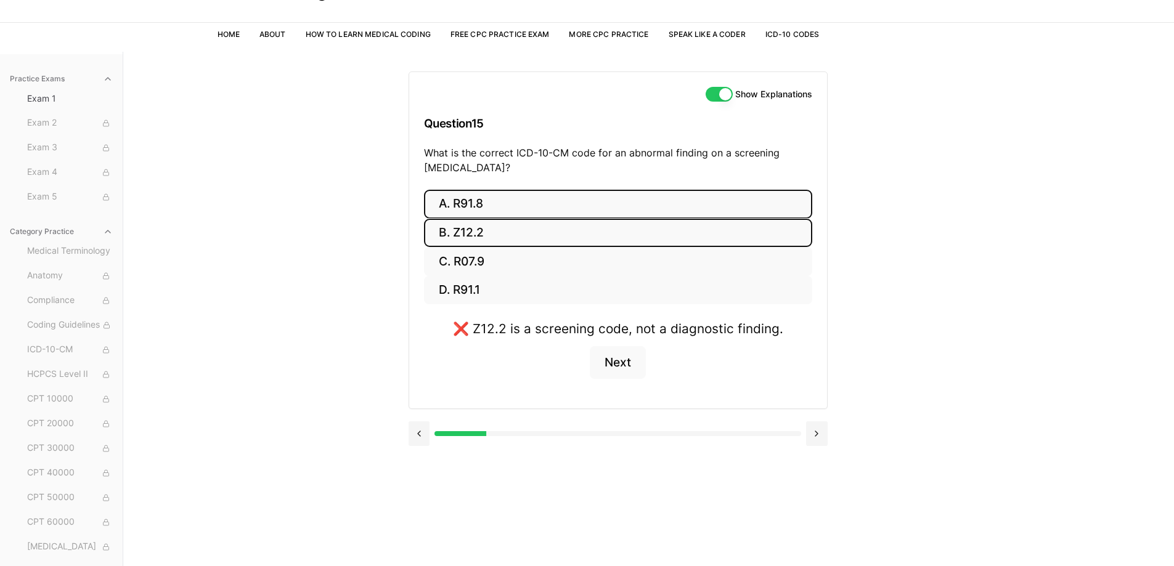
click at [618, 203] on button "A. R91.8" at bounding box center [618, 204] width 388 height 29
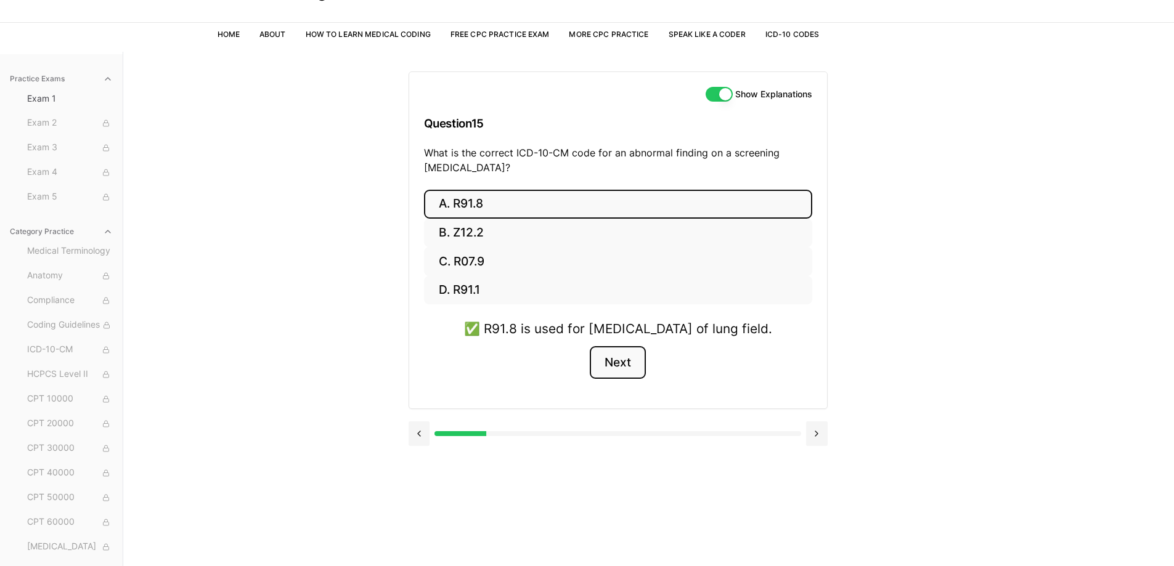
click at [623, 380] on button "Next" at bounding box center [618, 362] width 56 height 33
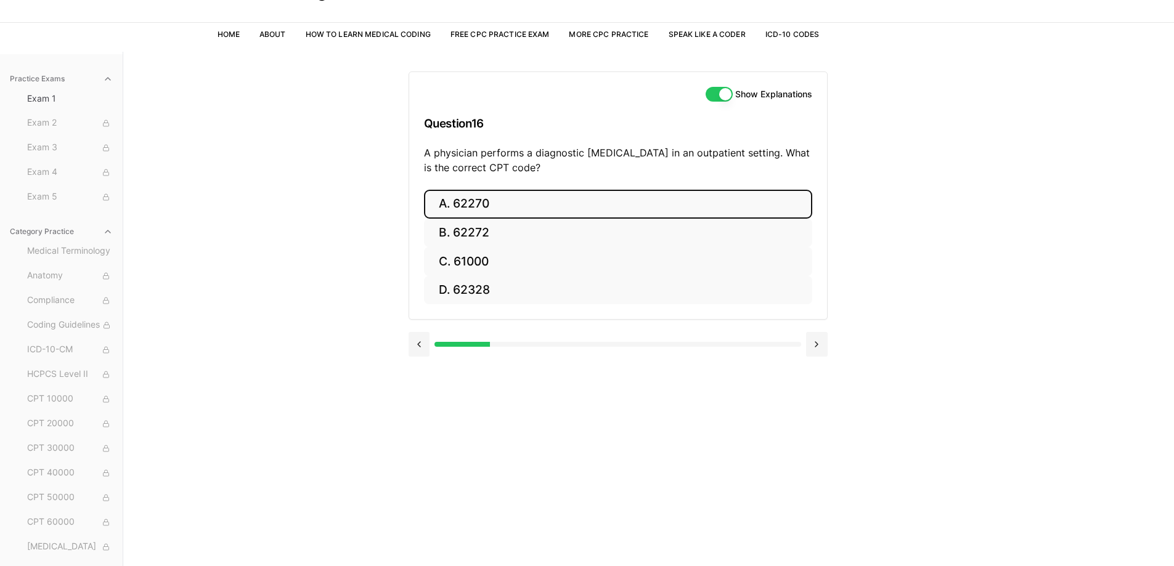
click at [577, 209] on button "A. 62270" at bounding box center [618, 204] width 388 height 29
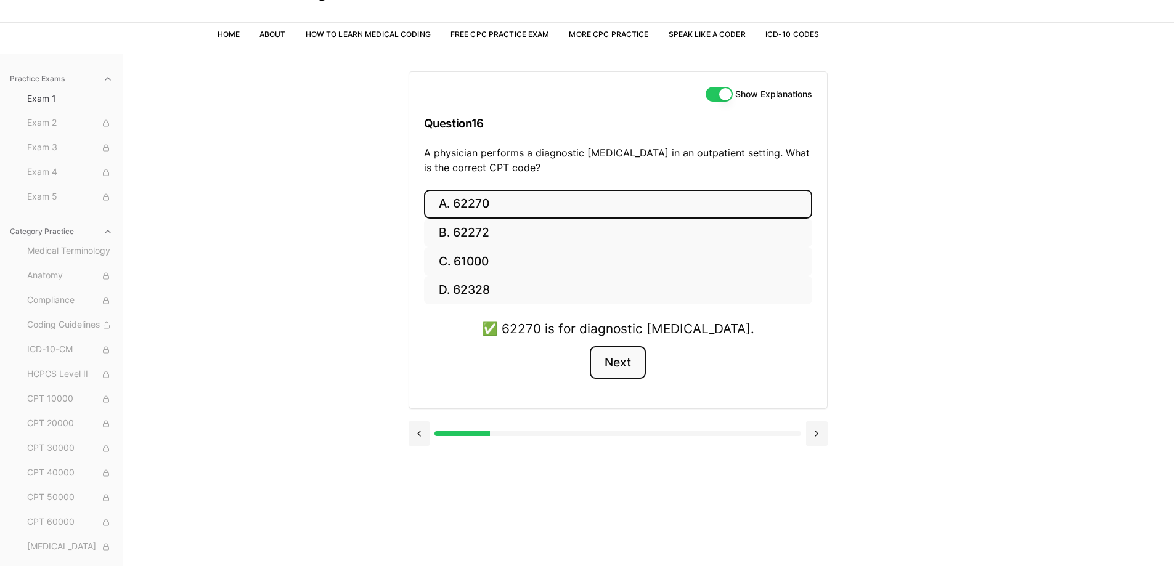
click at [612, 362] on button "Next" at bounding box center [618, 362] width 56 height 33
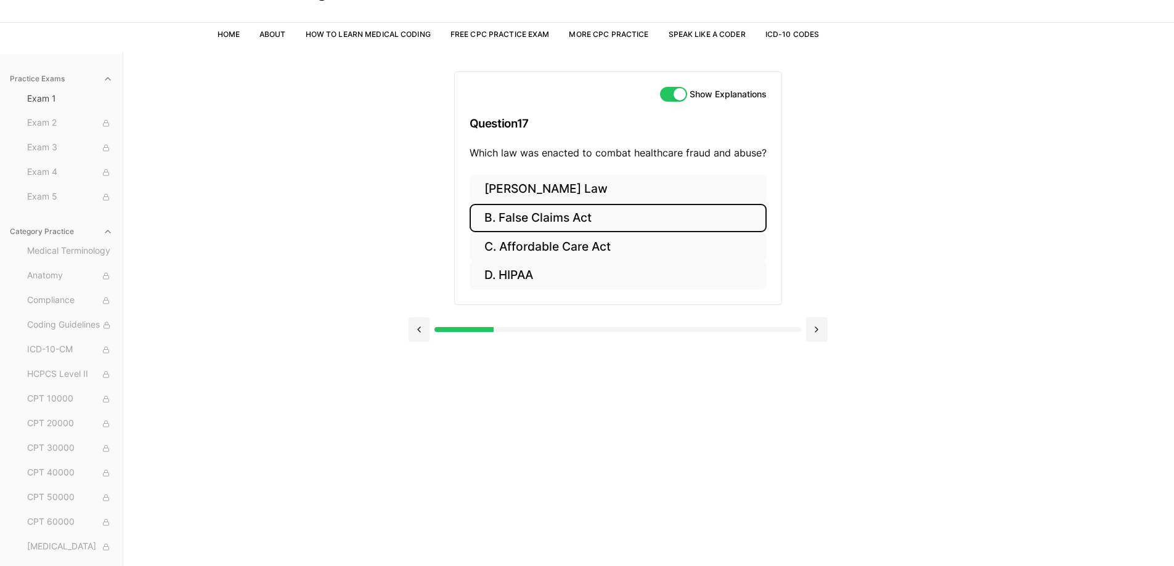
click at [563, 211] on button "B. False Claims Act" at bounding box center [618, 218] width 297 height 29
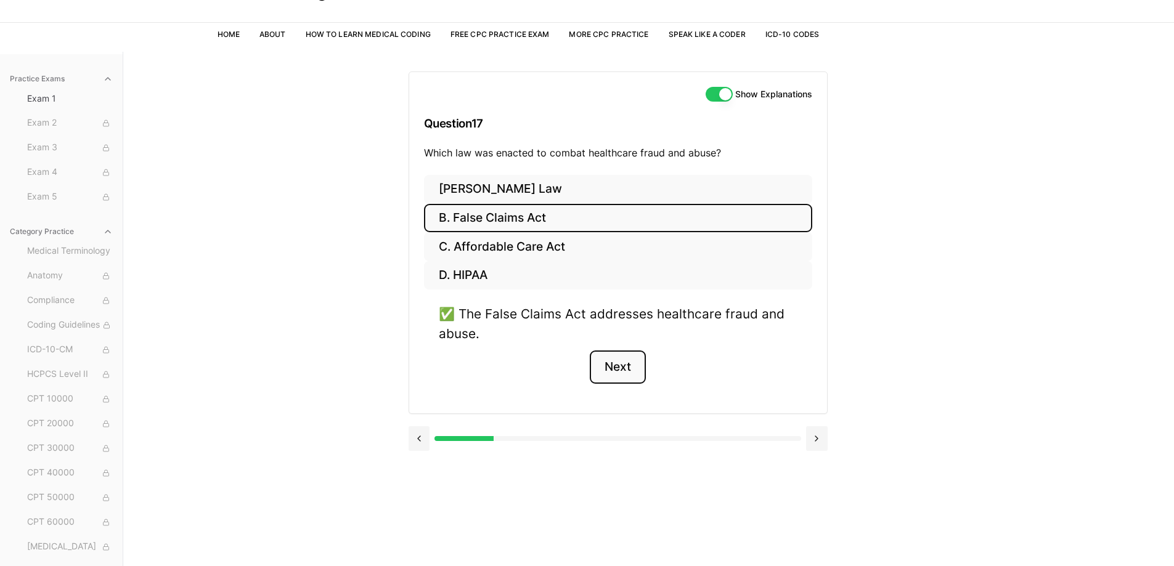
click at [594, 365] on button "Next" at bounding box center [618, 367] width 56 height 33
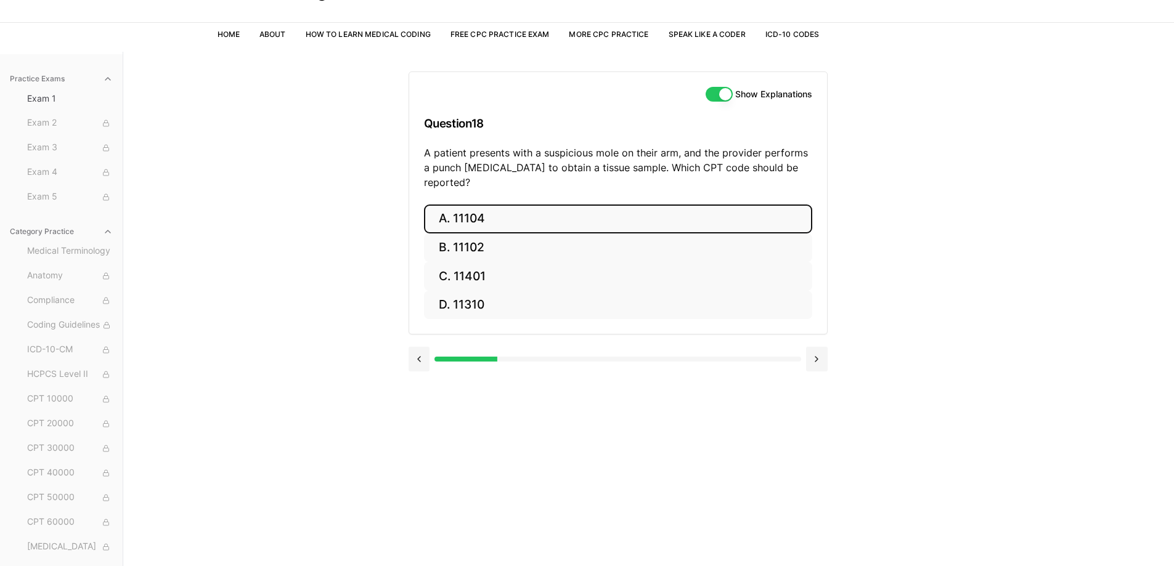
click at [511, 205] on button "A. 11104" at bounding box center [618, 219] width 388 height 29
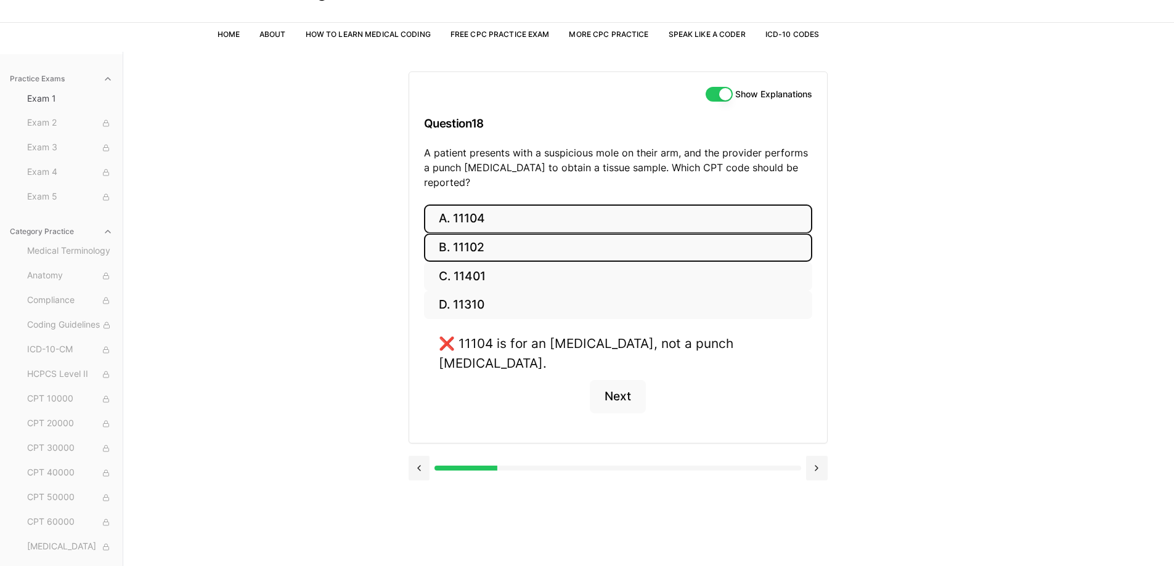
click at [518, 234] on button "B. 11102" at bounding box center [618, 248] width 388 height 29
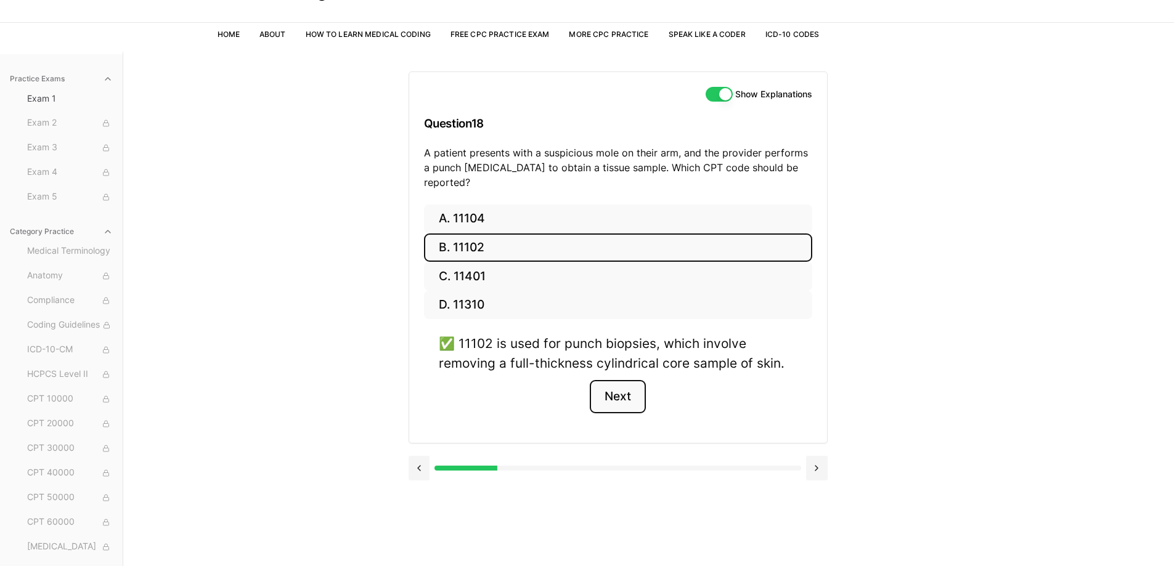
click at [602, 381] on button "Next" at bounding box center [618, 396] width 56 height 33
